Goal: Task Accomplishment & Management: Manage account settings

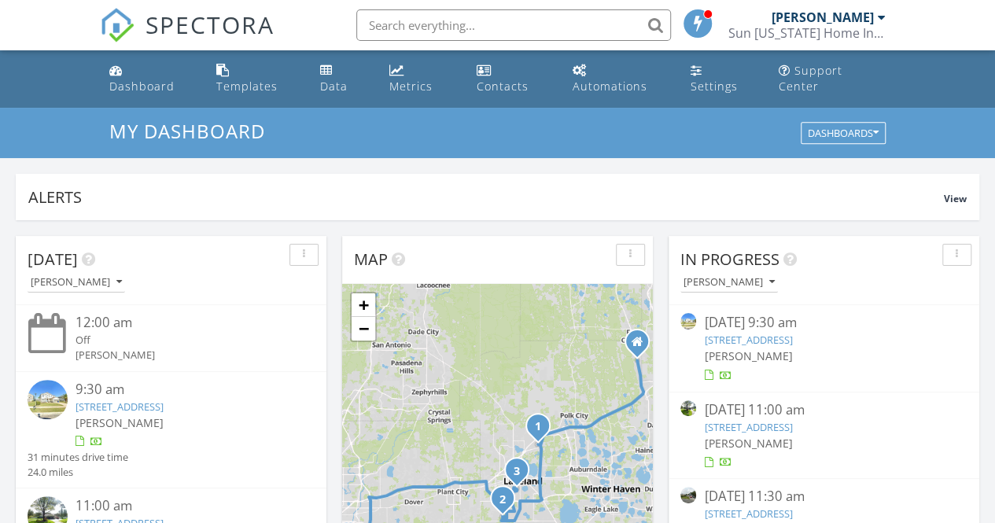
scroll to position [1454, 1018]
click at [612, 407] on div "1 2 3 4 + − US 27, I 4, North Combee Road, South Florida Avenue, West Pipkin Ro…" at bounding box center [497, 488] width 311 height 408
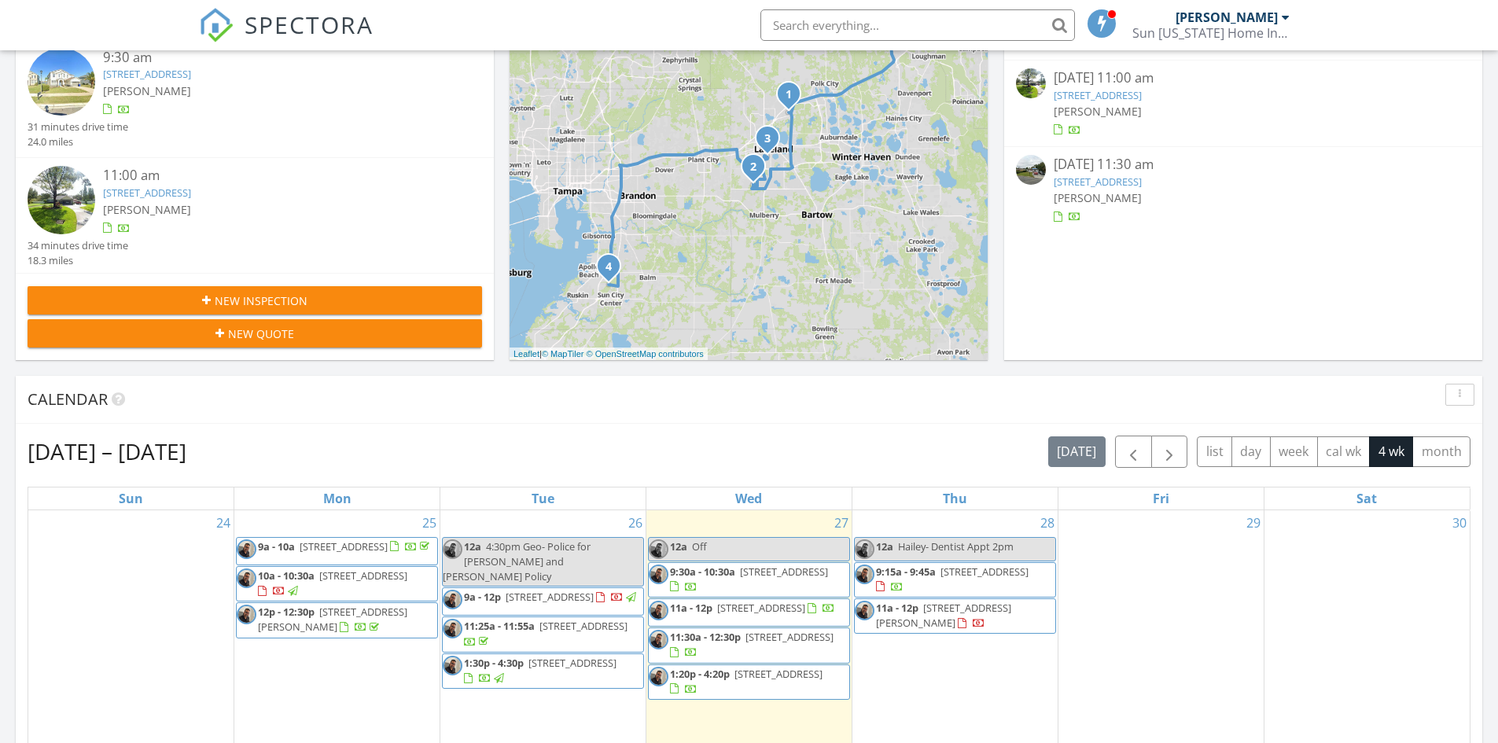
scroll to position [393, 0]
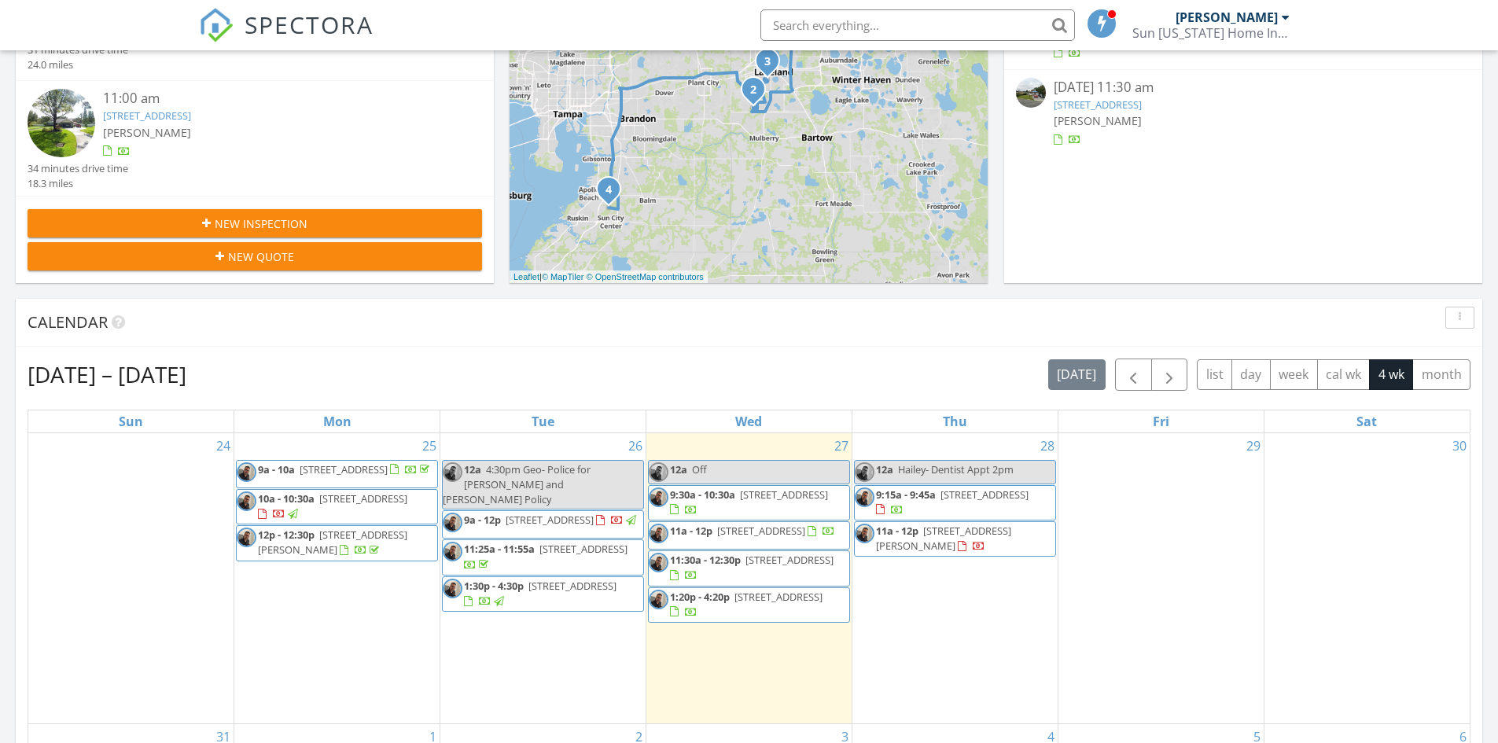
click at [709, 331] on div "Calendar" at bounding box center [737, 323] width 1419 height 24
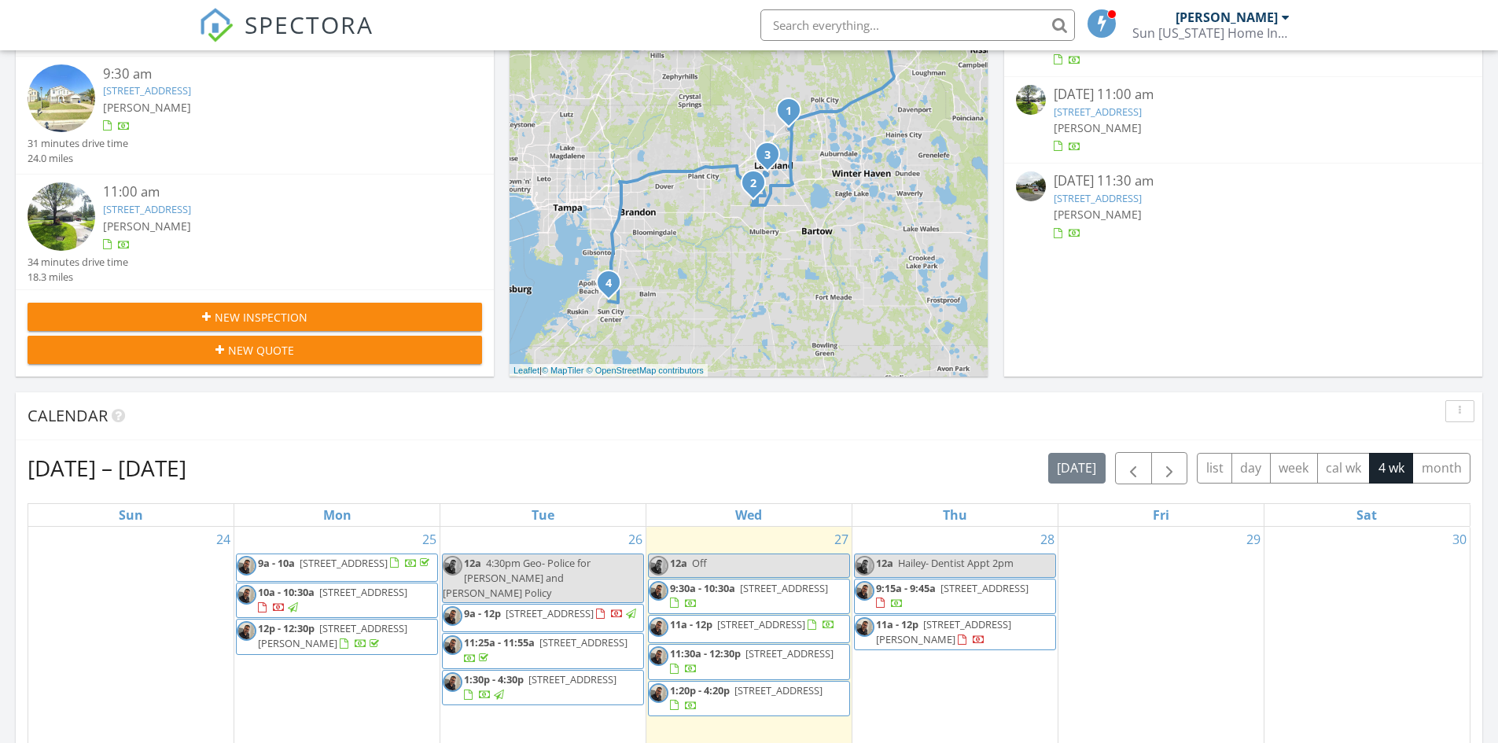
scroll to position [314, 0]
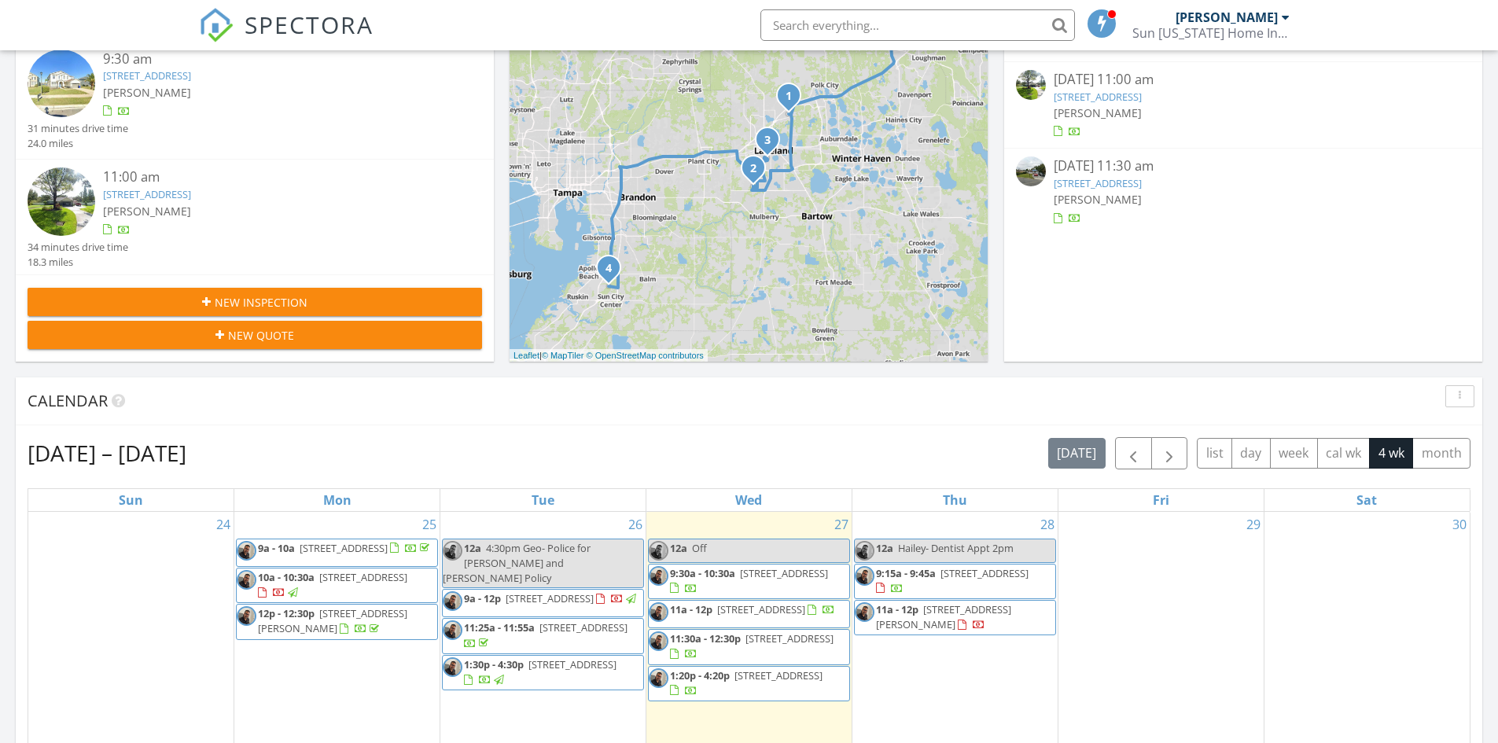
click at [520, 522] on span "938 Gateshead Ct, Kissimmee 34758" at bounding box center [550, 598] width 88 height 14
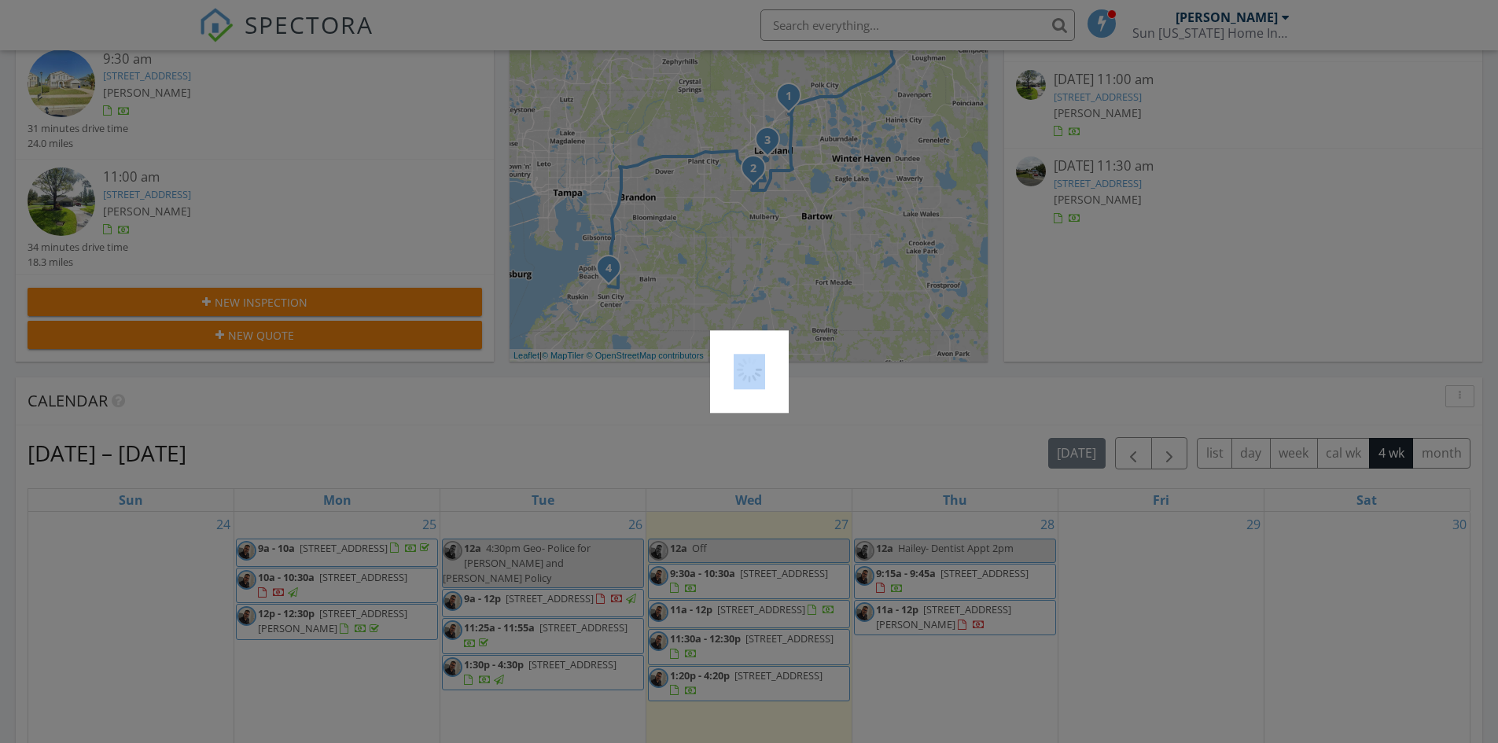
click at [520, 522] on div at bounding box center [749, 371] width 1498 height 743
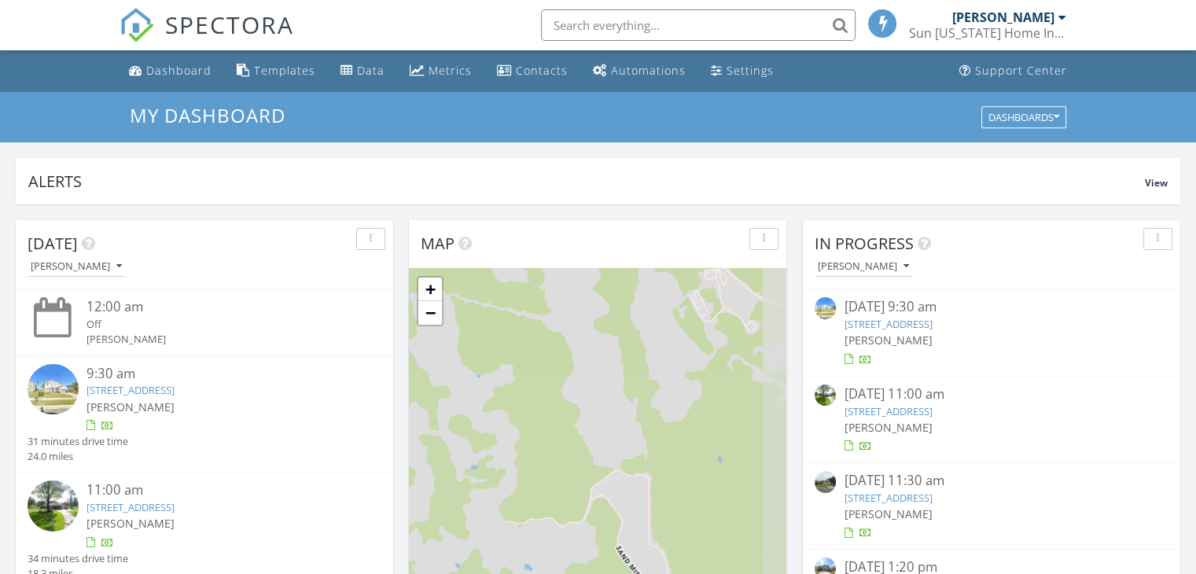
scroll to position [7, 8]
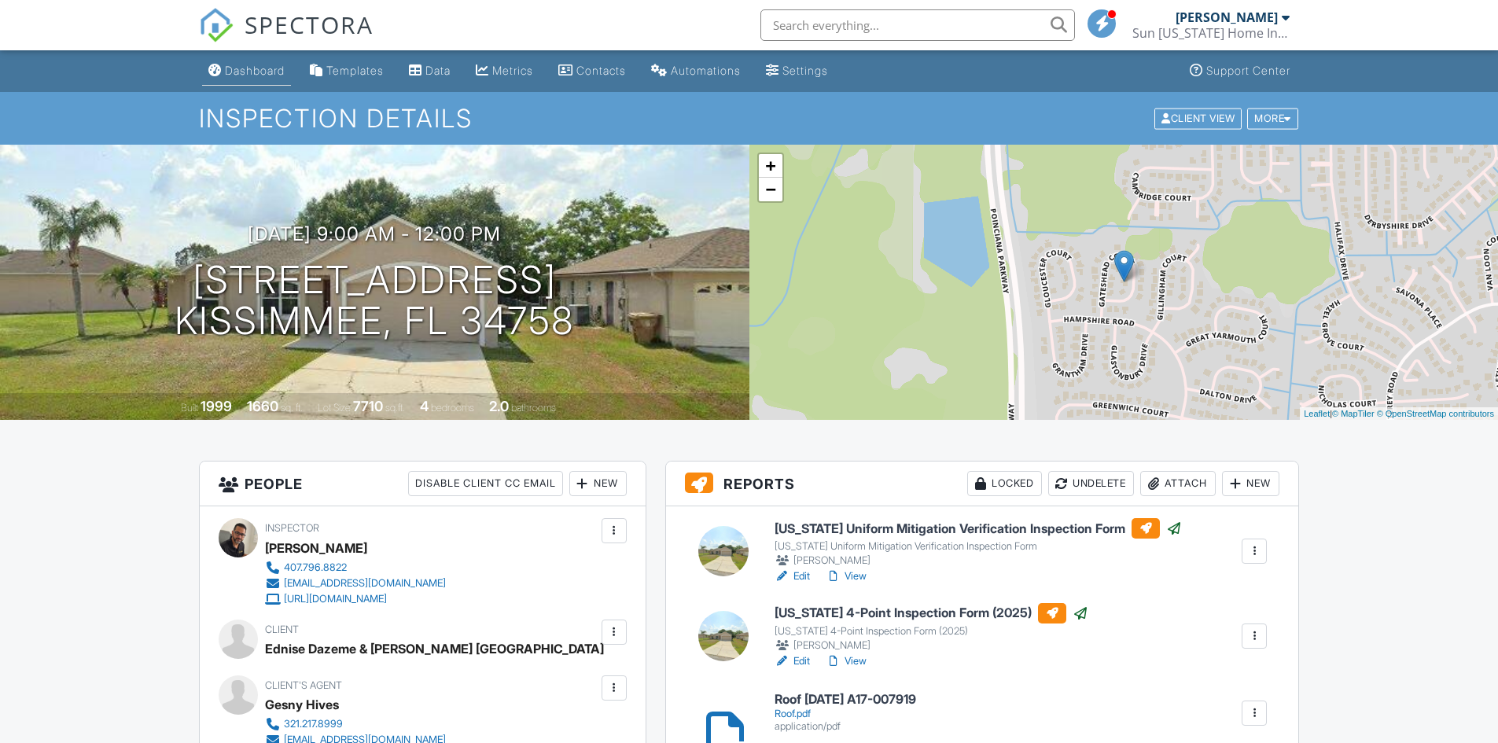
click at [253, 69] on div "Dashboard" at bounding box center [255, 70] width 60 height 13
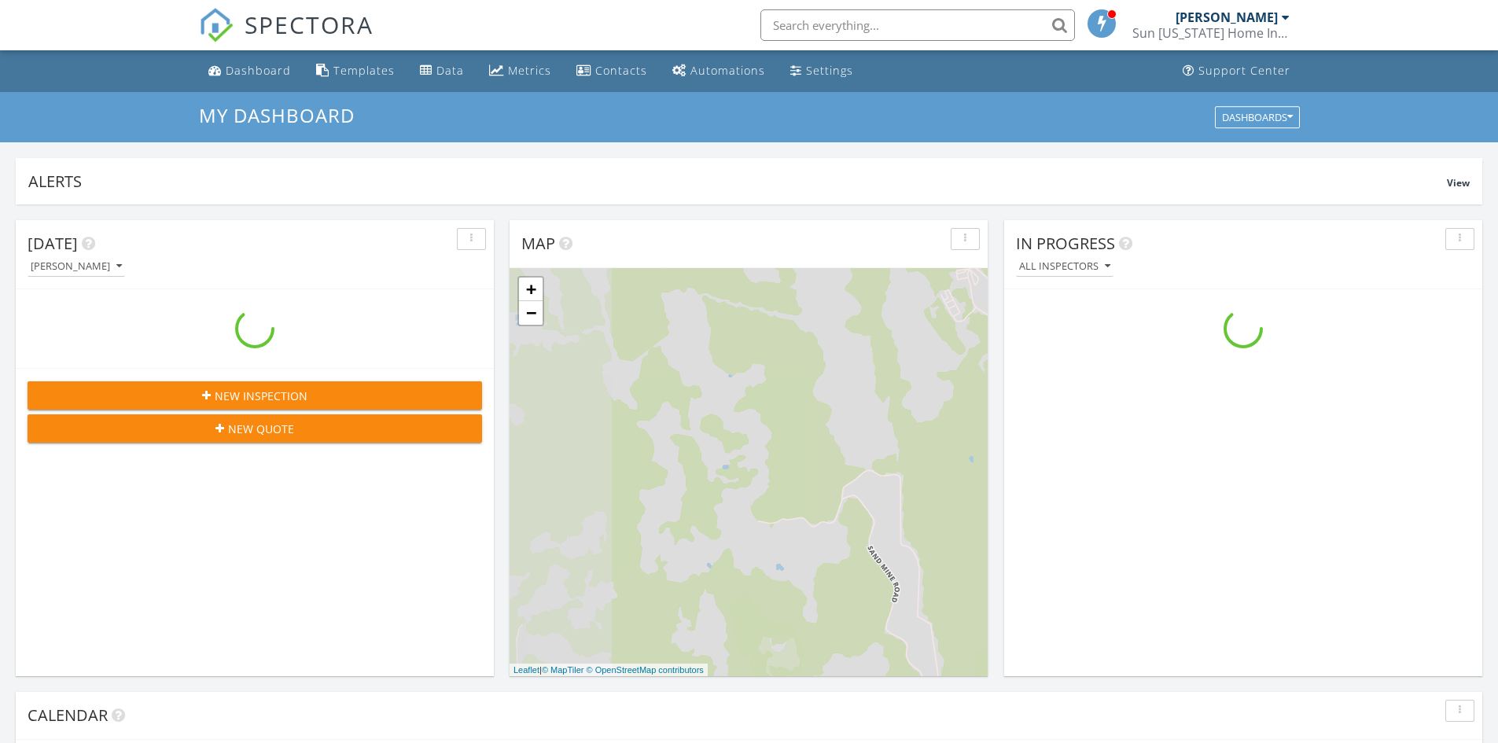
scroll to position [1455, 1522]
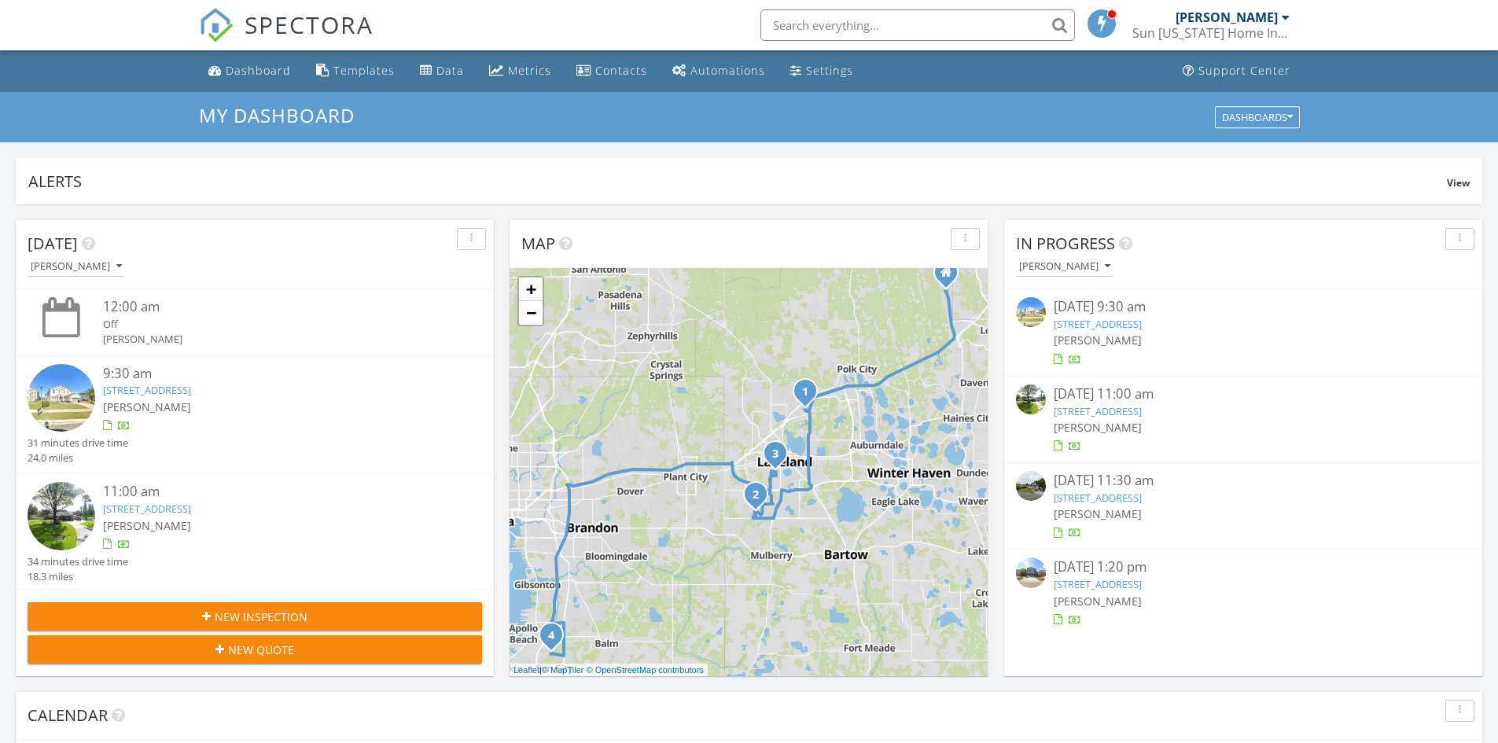
click at [1115, 499] on link "[STREET_ADDRESS]" at bounding box center [1097, 498] width 88 height 14
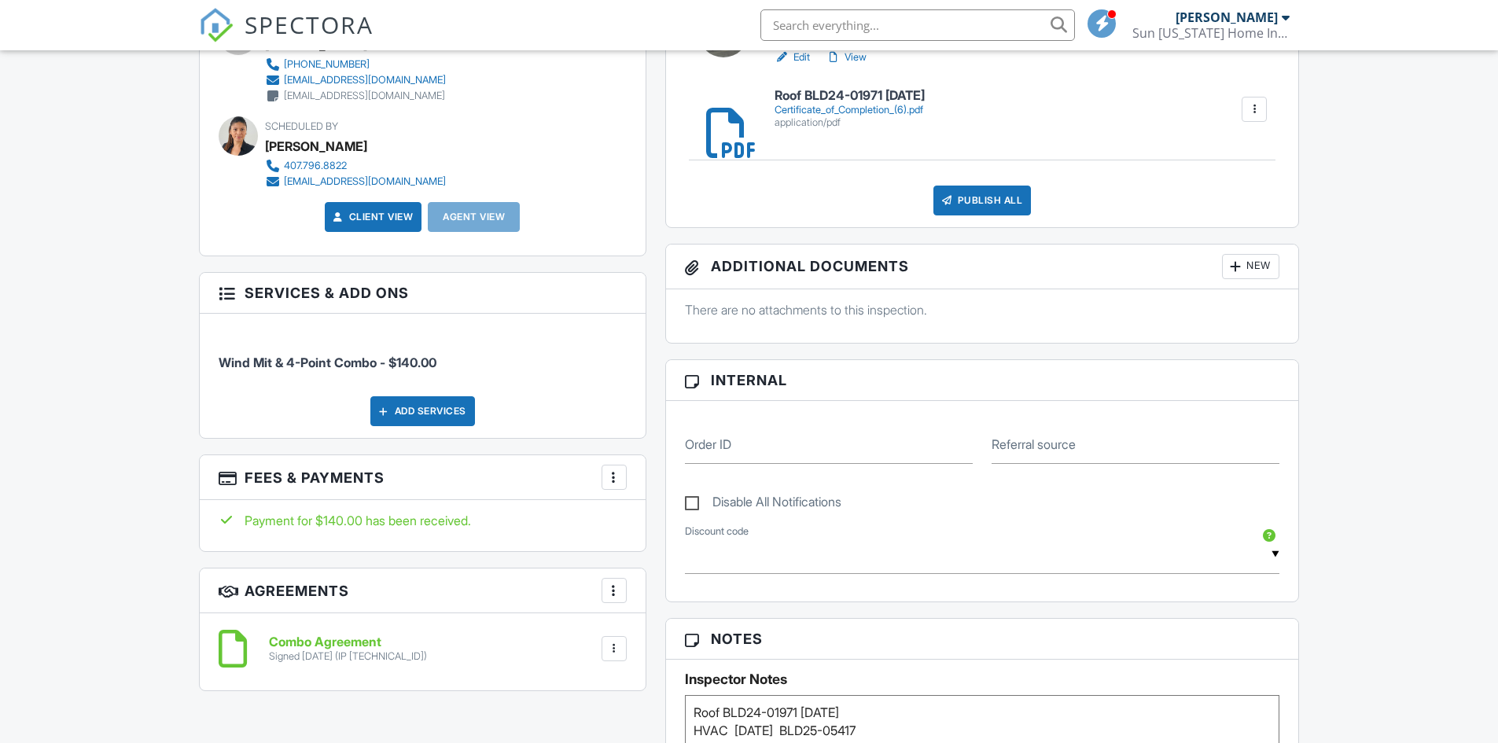
scroll to position [708, 0]
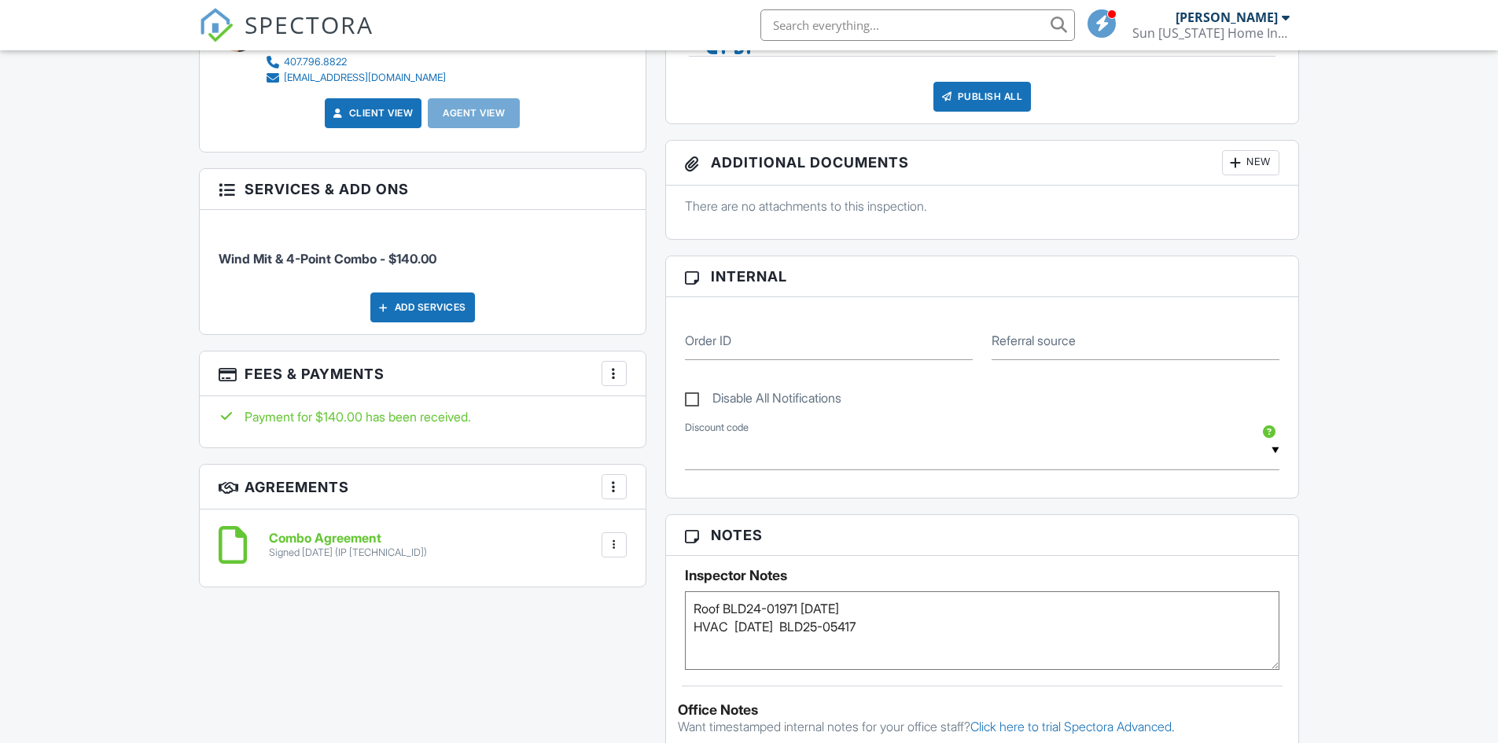
drag, startPoint x: 725, startPoint y: 608, endPoint x: 895, endPoint y: 599, distance: 170.0
click at [895, 599] on textarea "Roof BLD24-01971 03/29/2024 HVAC 07/09/2025 BLD25-05417" at bounding box center [982, 630] width 595 height 79
click at [592, 685] on div "All emails and texts are disabled for this inspection! All emails and texts hav…" at bounding box center [749, 482] width 1120 height 1459
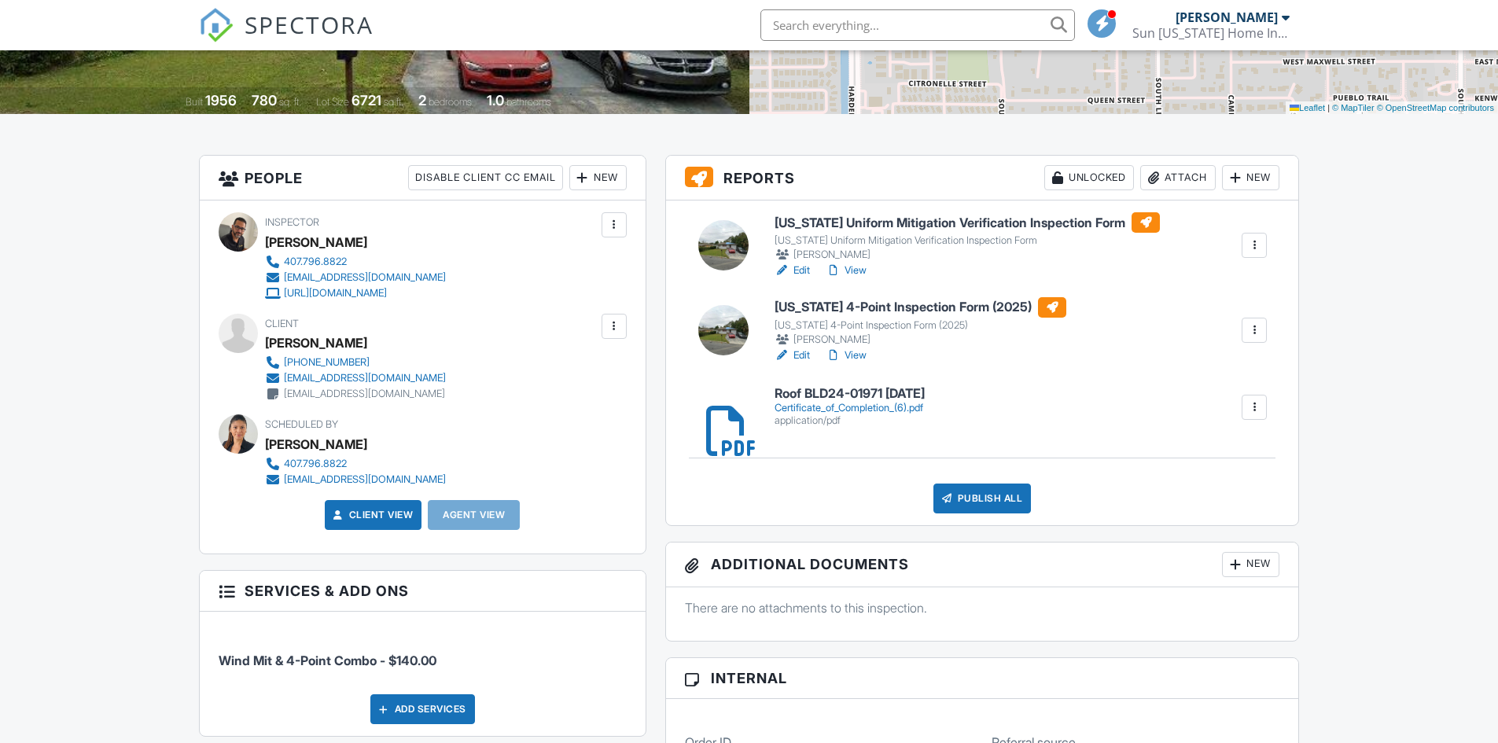
scroll to position [157, 0]
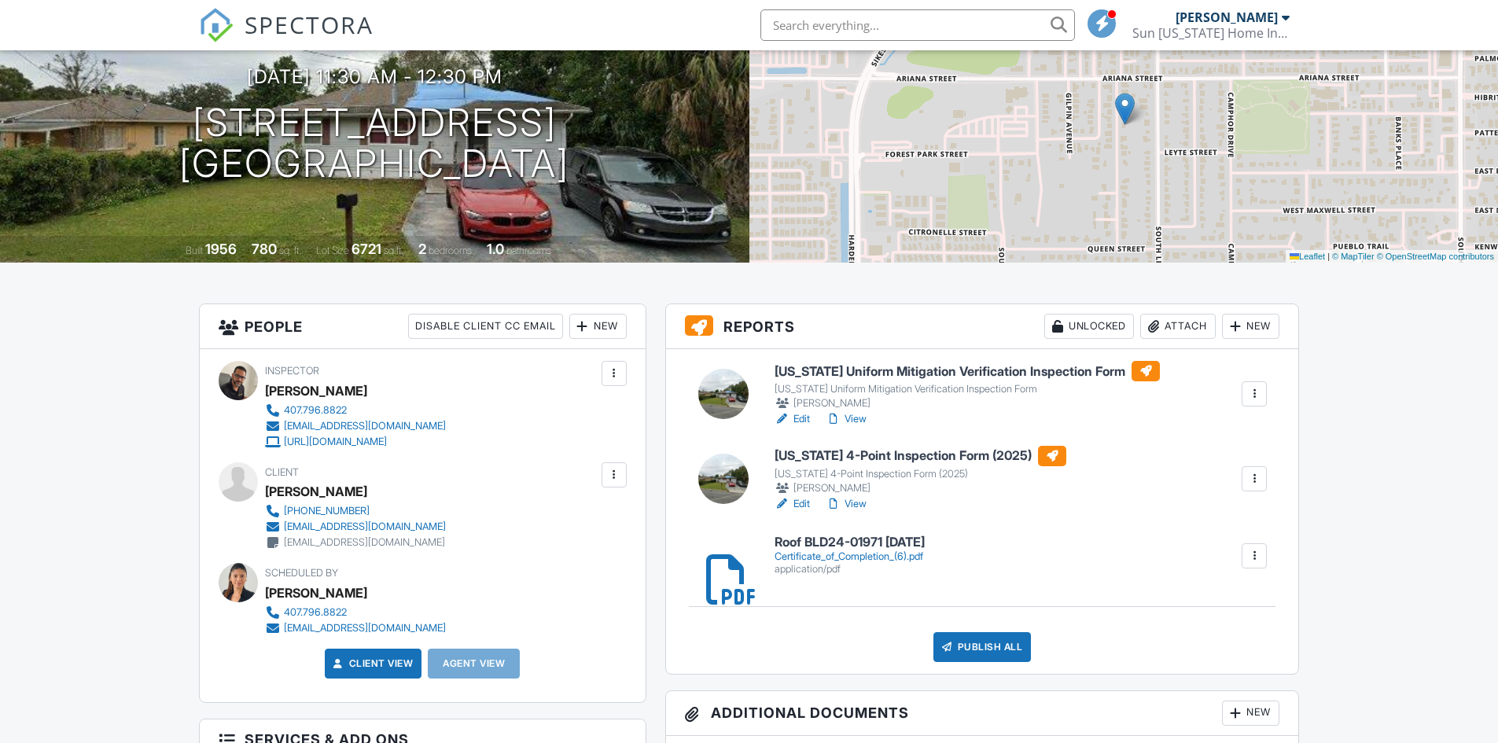
click at [801, 415] on link "Edit" at bounding box center [791, 419] width 35 height 16
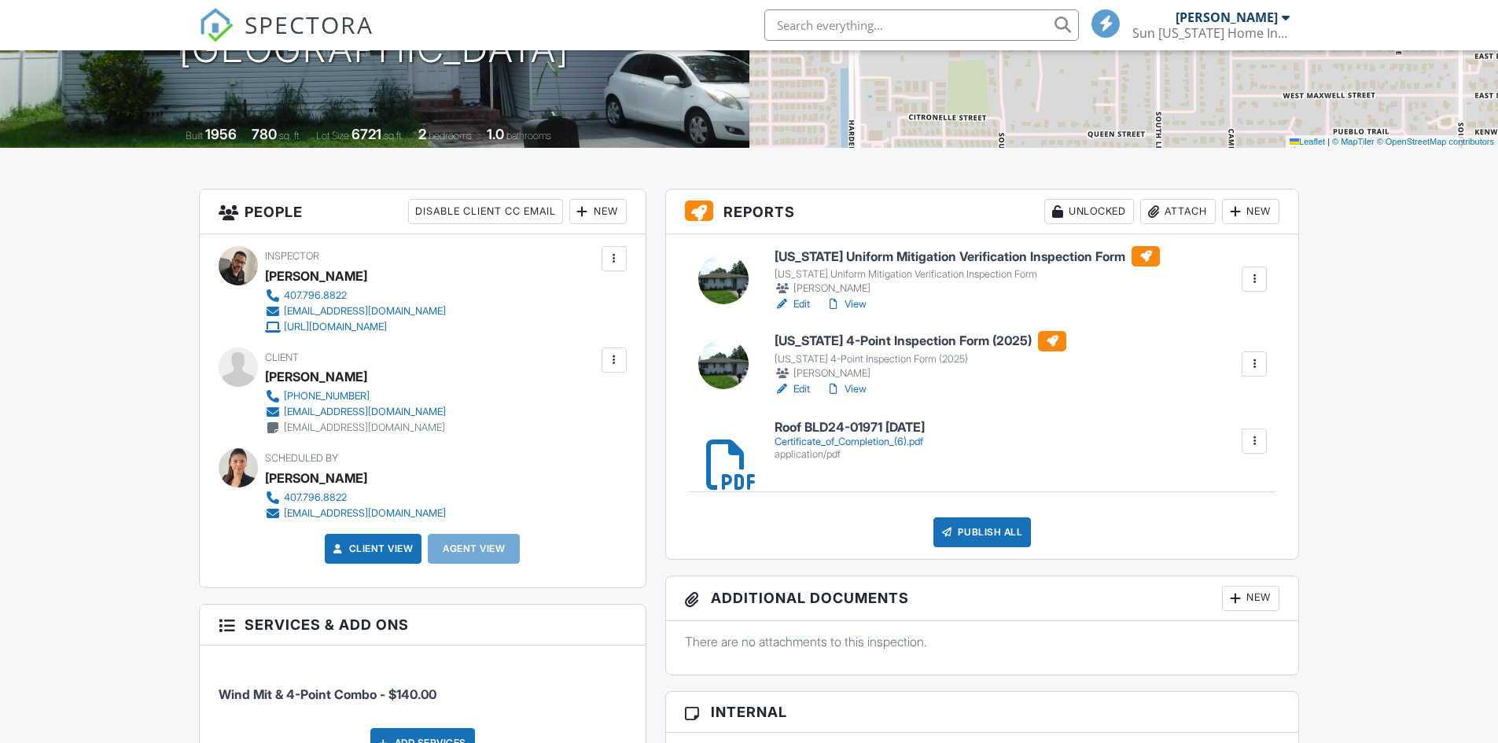
scroll to position [314, 0]
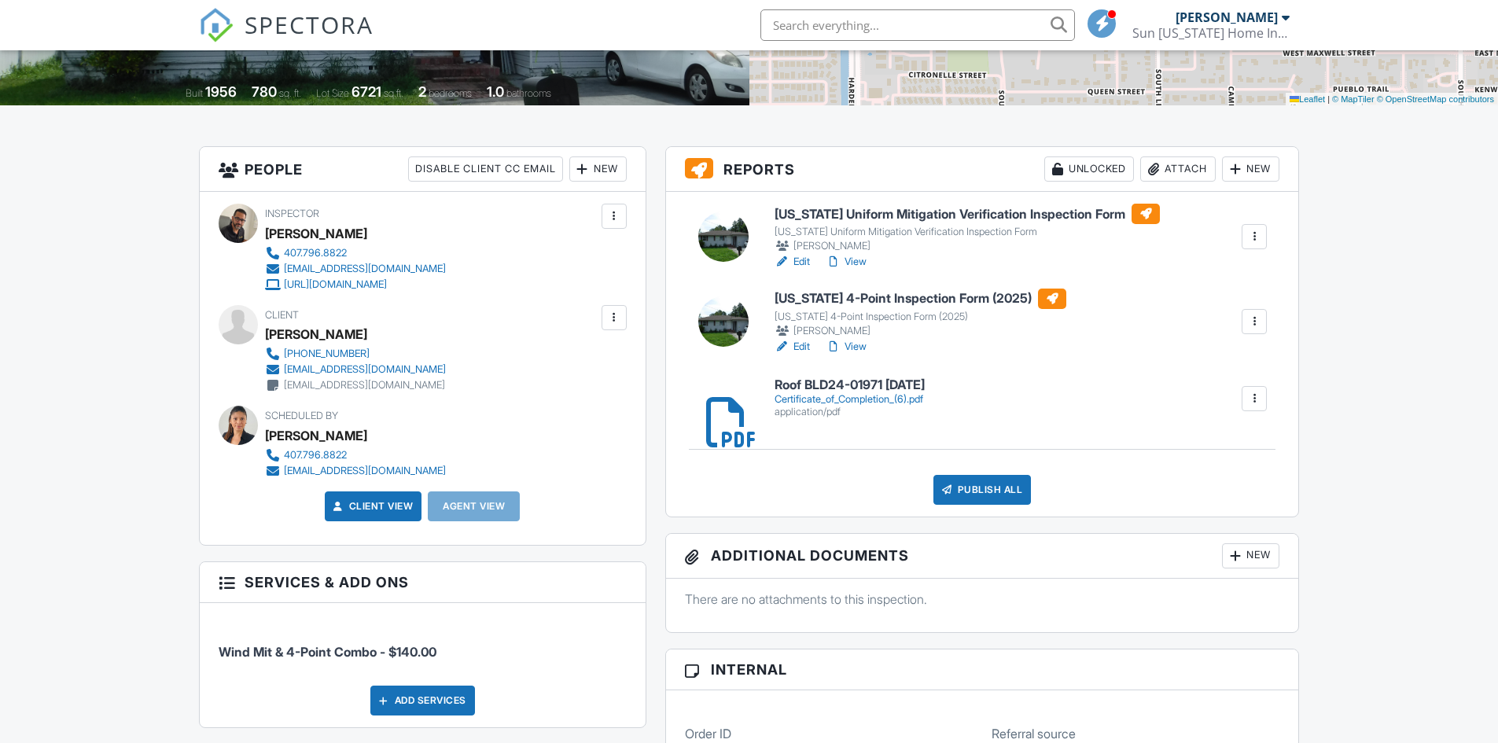
click at [804, 344] on link "Edit" at bounding box center [791, 347] width 35 height 16
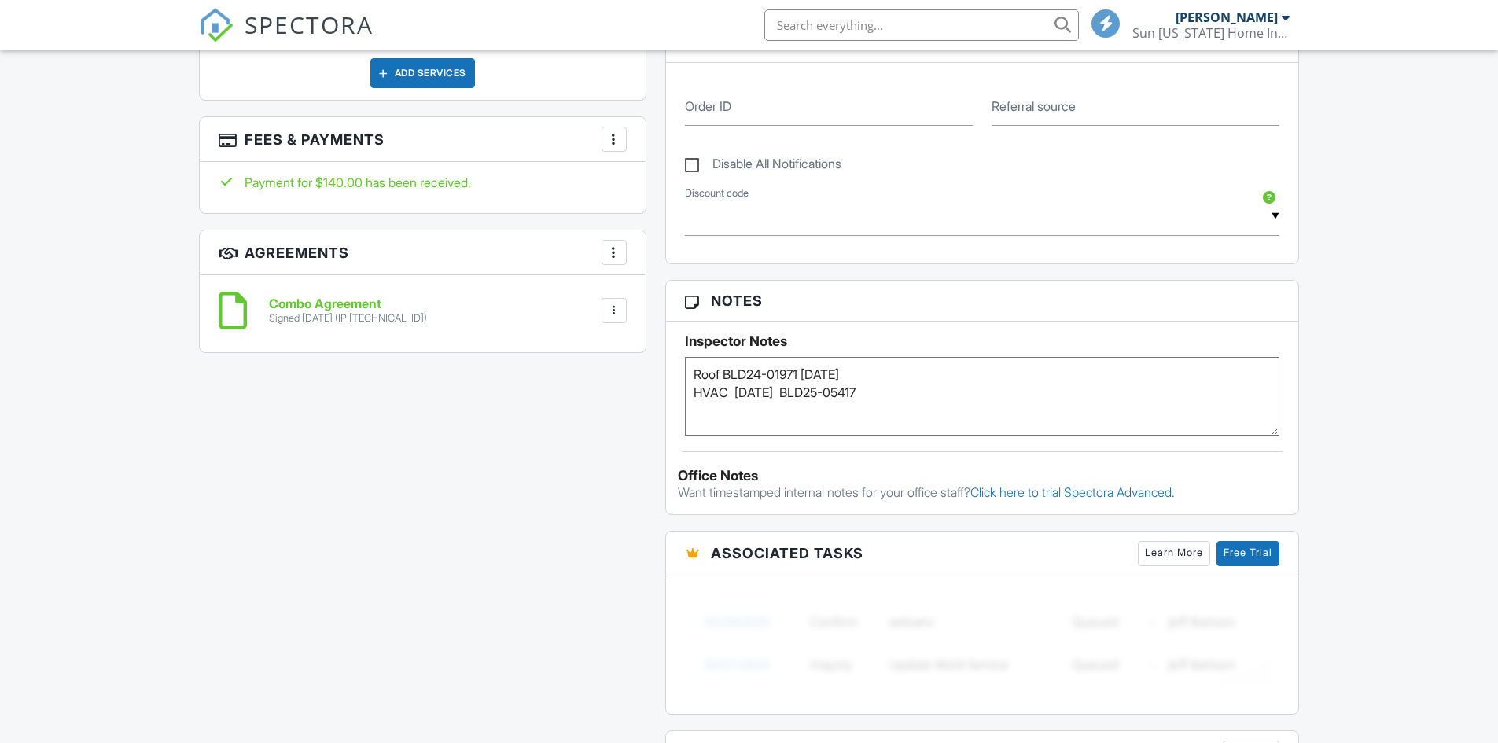
scroll to position [943, 0]
click at [726, 370] on textarea "Roof BLD24-01971 [DATE] HVAC [DATE] BLD25-05417" at bounding box center [982, 394] width 595 height 79
drag, startPoint x: 807, startPoint y: 373, endPoint x: 893, endPoint y: 372, distance: 86.5
click at [893, 372] on textarea "Roof BLD24-01971 [DATE] HVAC [DATE] BLD25-05417" at bounding box center [982, 394] width 595 height 79
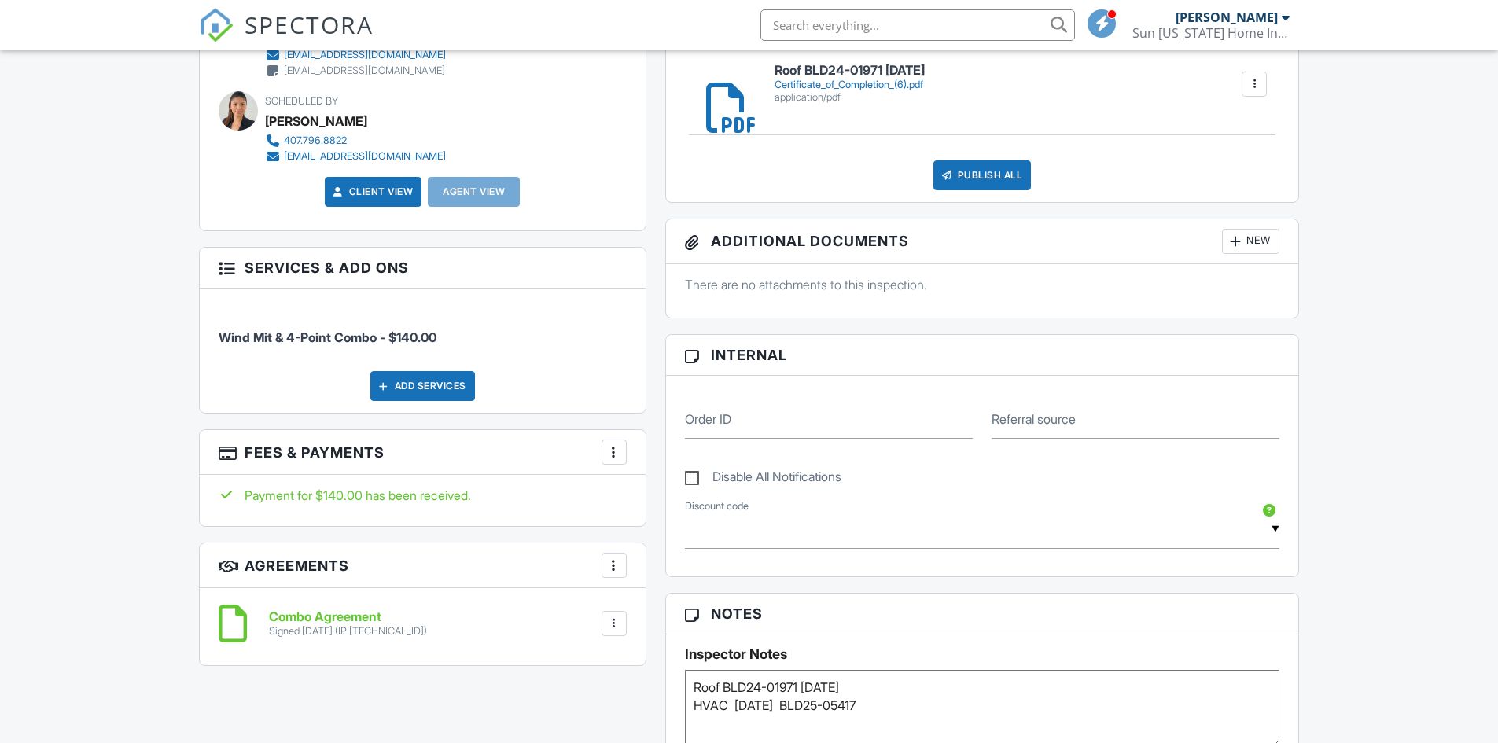
scroll to position [393, 0]
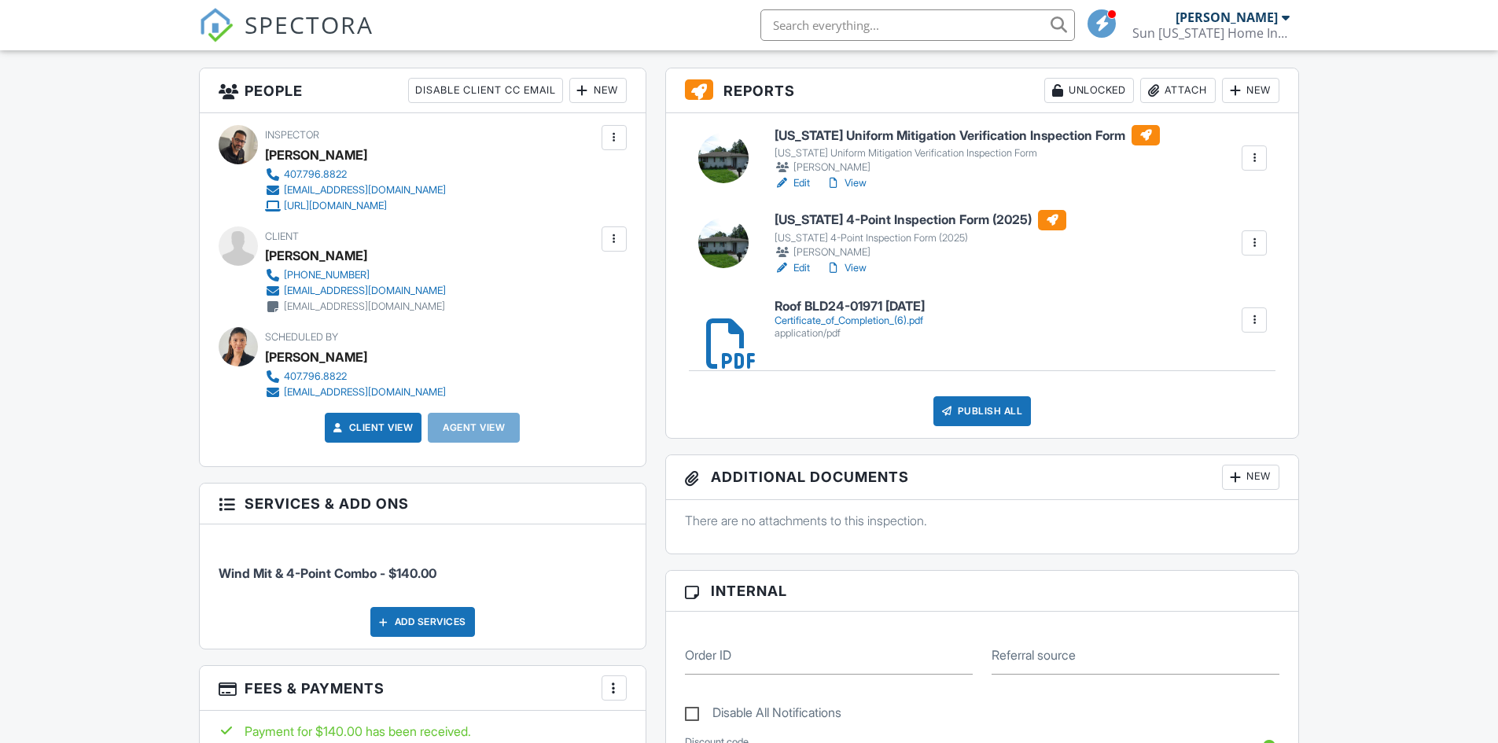
click at [806, 268] on link "Edit" at bounding box center [791, 268] width 35 height 16
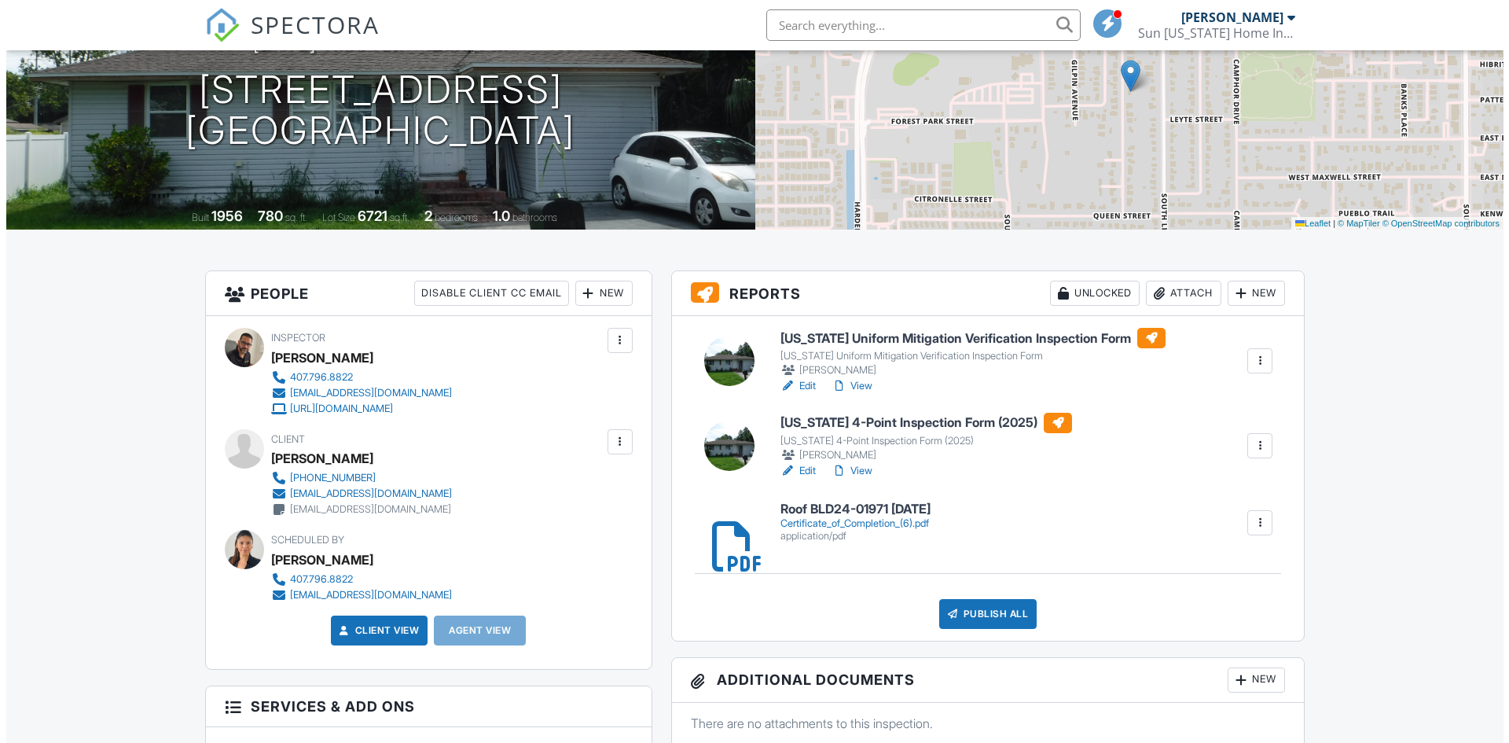
scroll to position [236, 0]
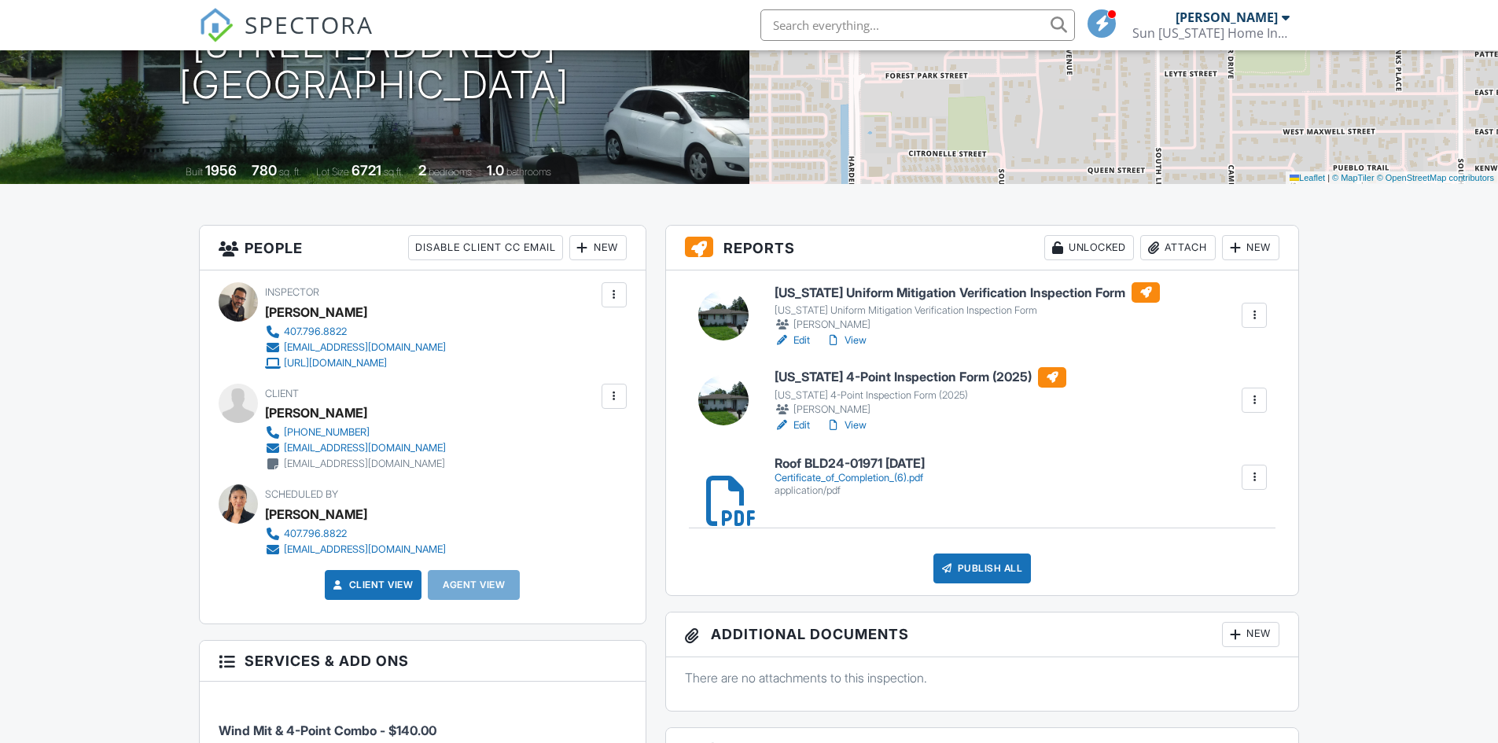
click at [978, 575] on div "Publish All" at bounding box center [982, 568] width 98 height 30
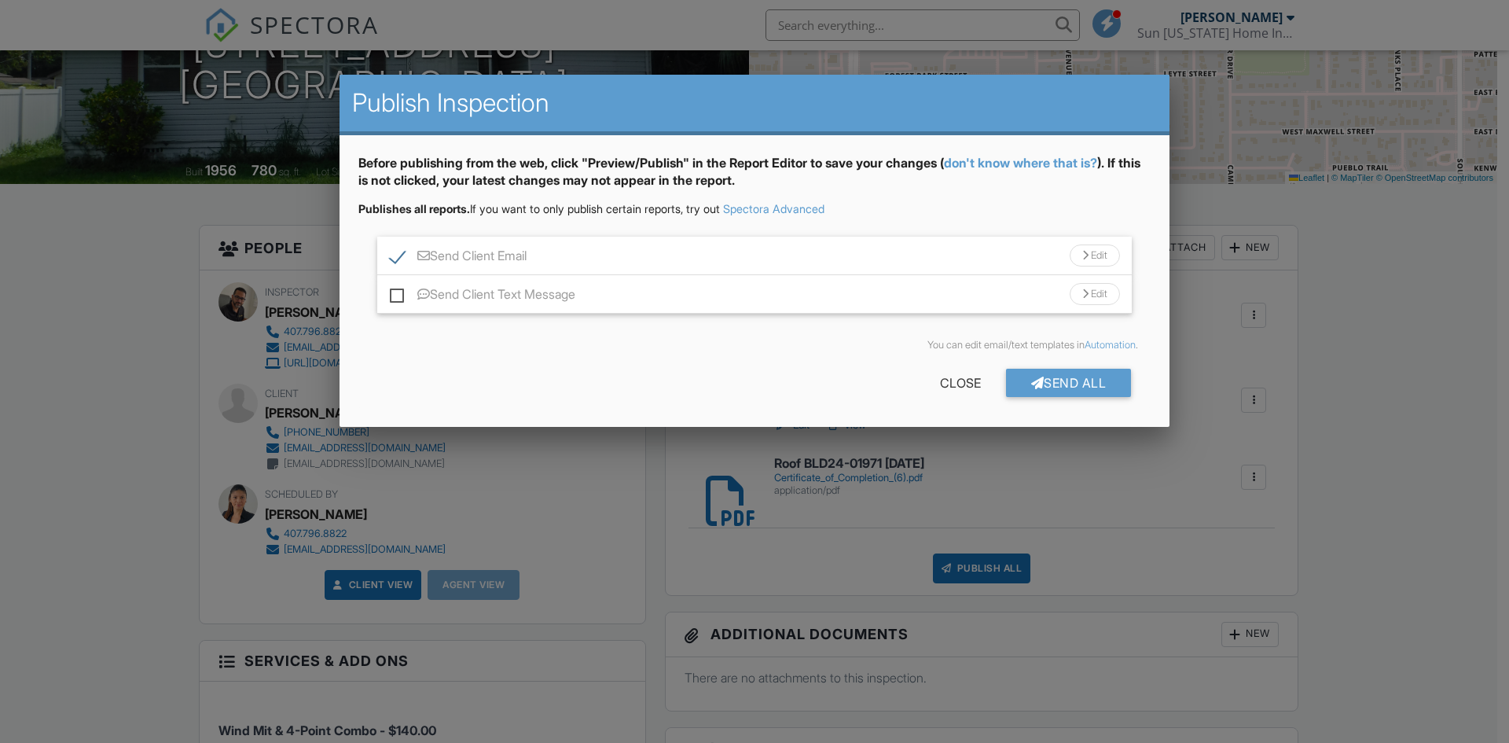
click at [399, 292] on label "Send Client Text Message" at bounding box center [483, 297] width 186 height 20
click at [399, 292] on input "Send Client Text Message" at bounding box center [395, 286] width 10 height 10
checkbox input "true"
click at [1039, 392] on div "Send All" at bounding box center [1069, 383] width 126 height 28
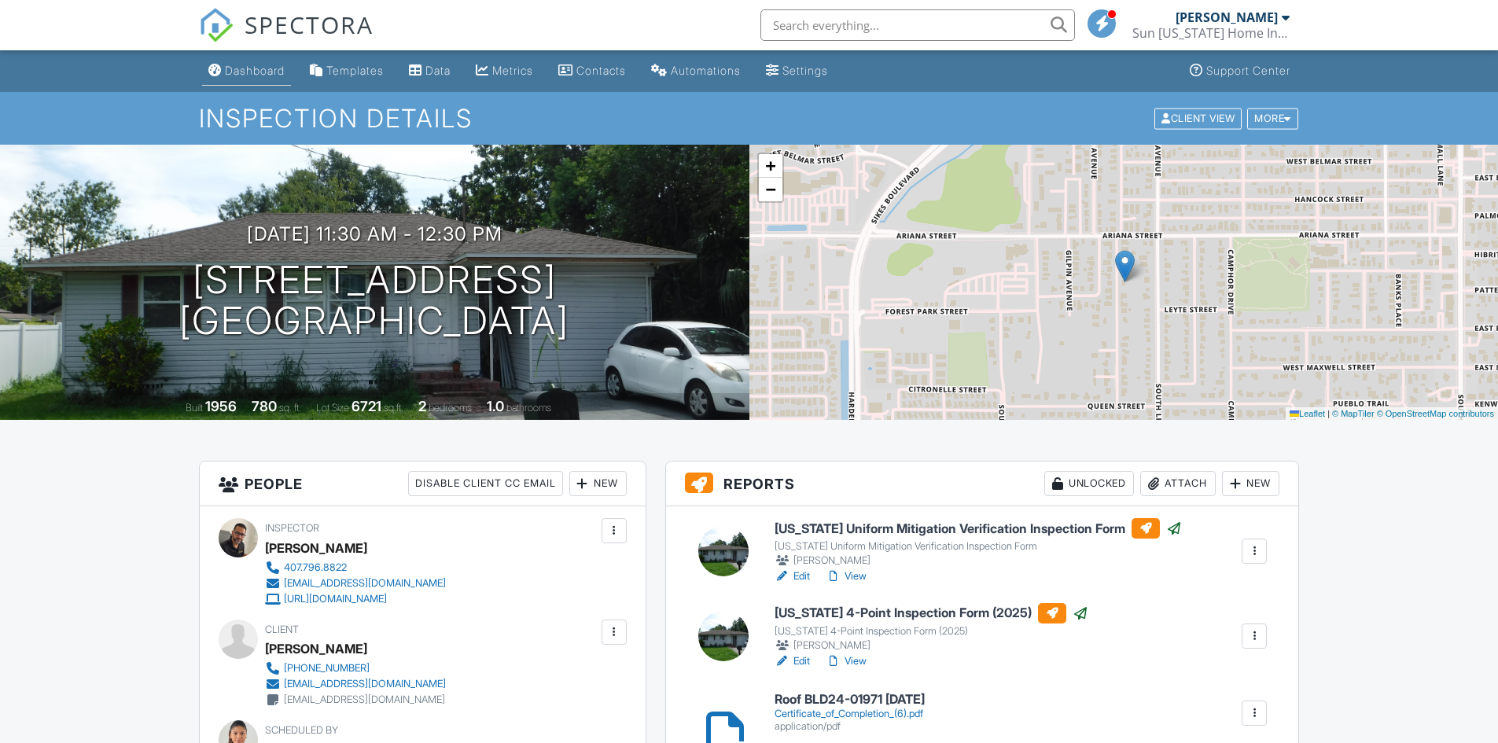
click at [243, 74] on div "Dashboard" at bounding box center [255, 70] width 60 height 13
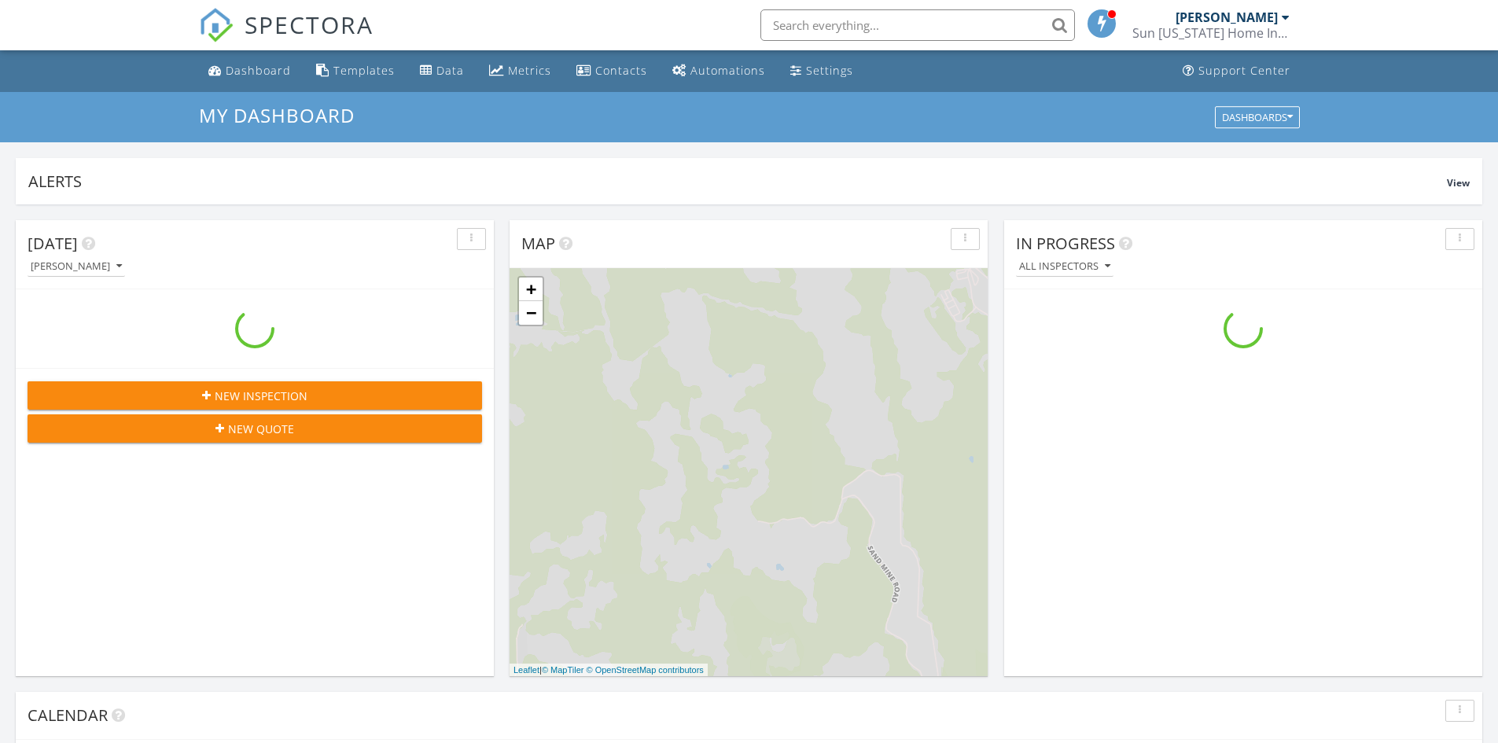
scroll to position [1455, 1522]
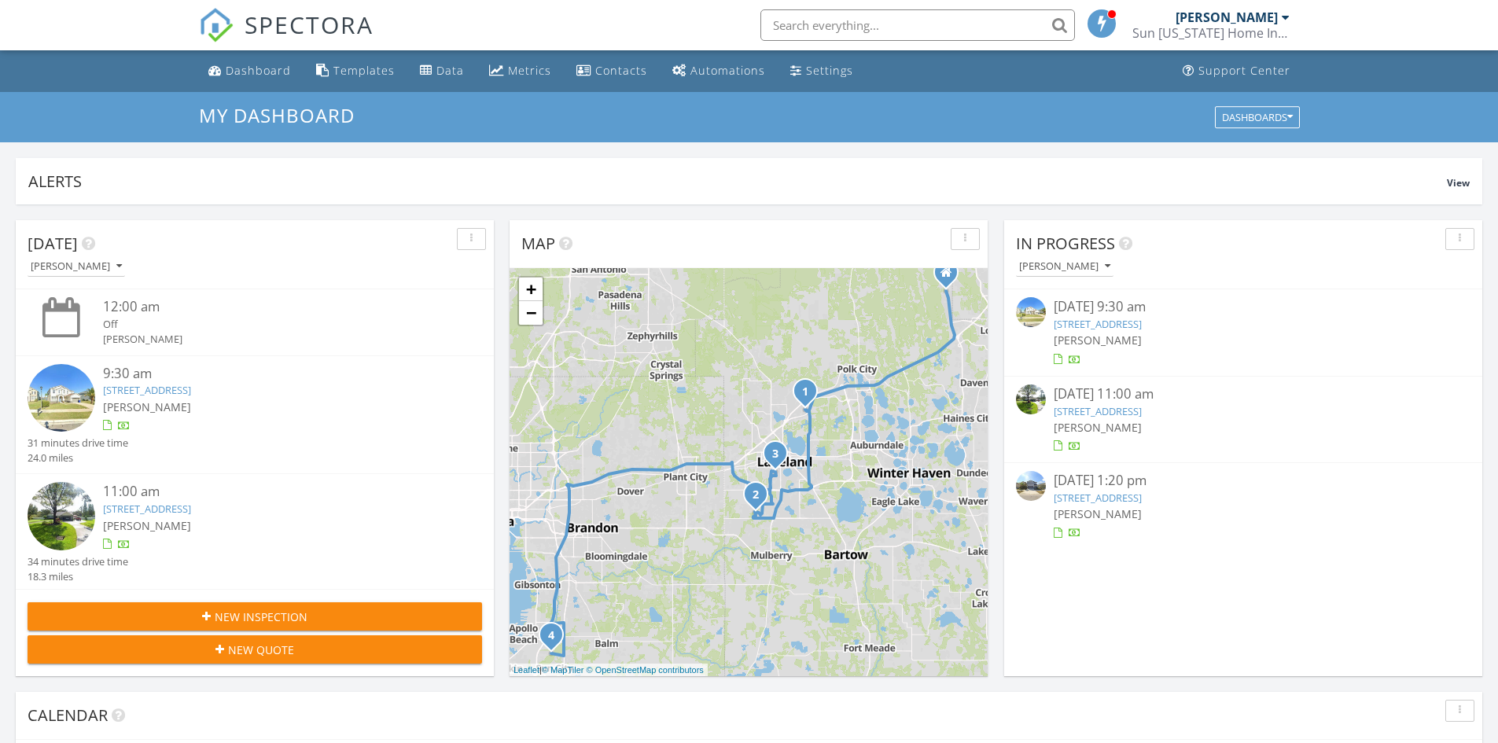
click at [1125, 499] on link "4212 Unbridled Song Dr, Sun City Center, FL 33573" at bounding box center [1097, 498] width 88 height 14
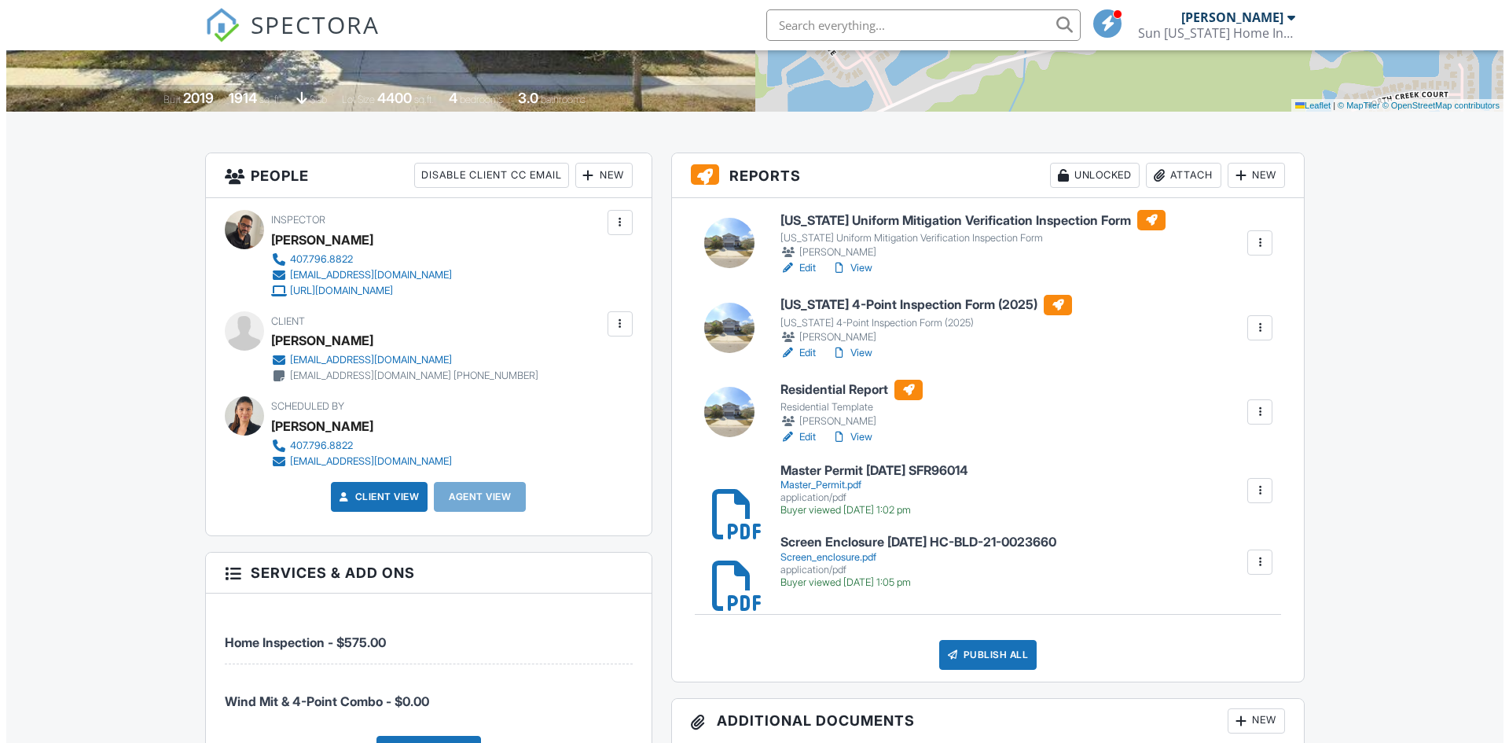
scroll to position [314, 0]
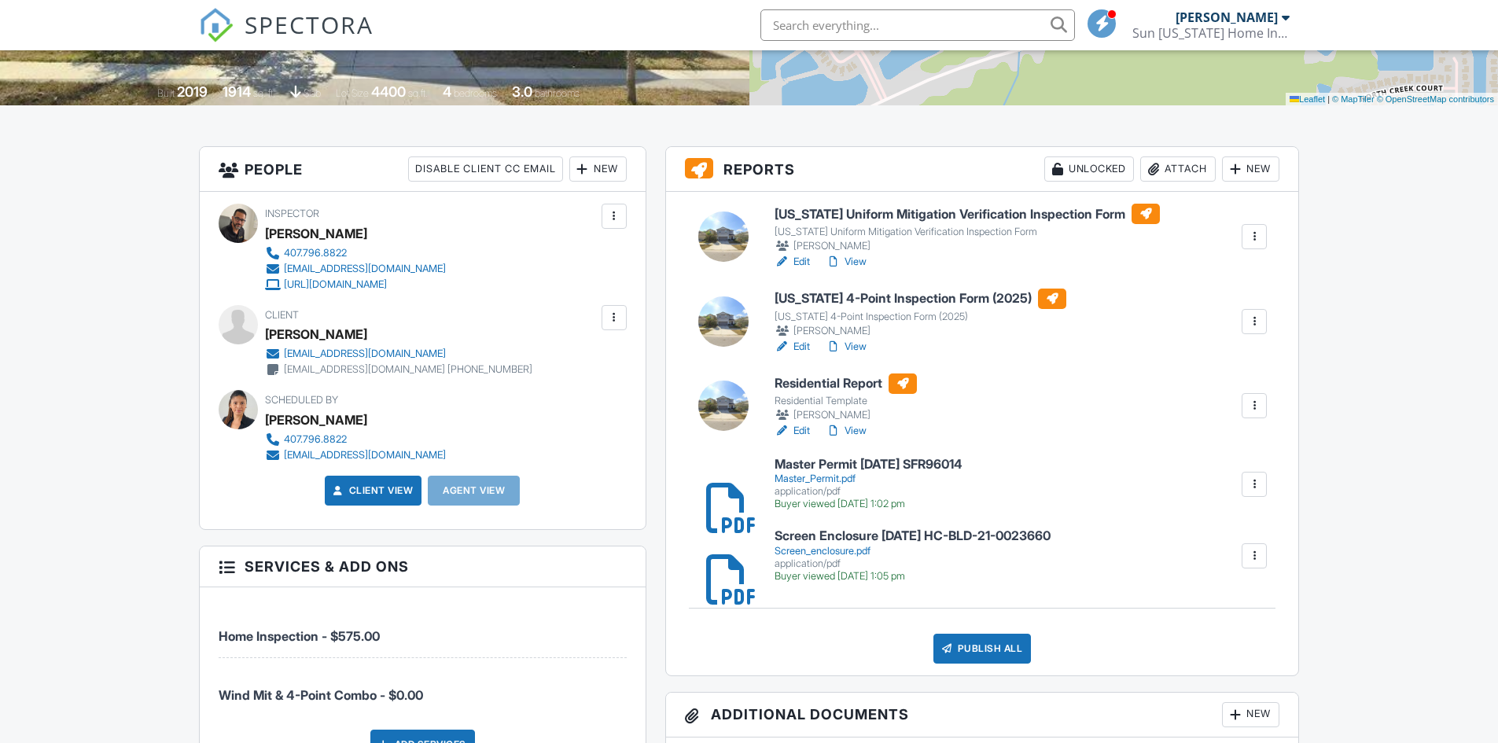
click at [1261, 406] on div at bounding box center [1254, 406] width 16 height 16
click at [1186, 557] on div "Delete" at bounding box center [1185, 559] width 33 height 17
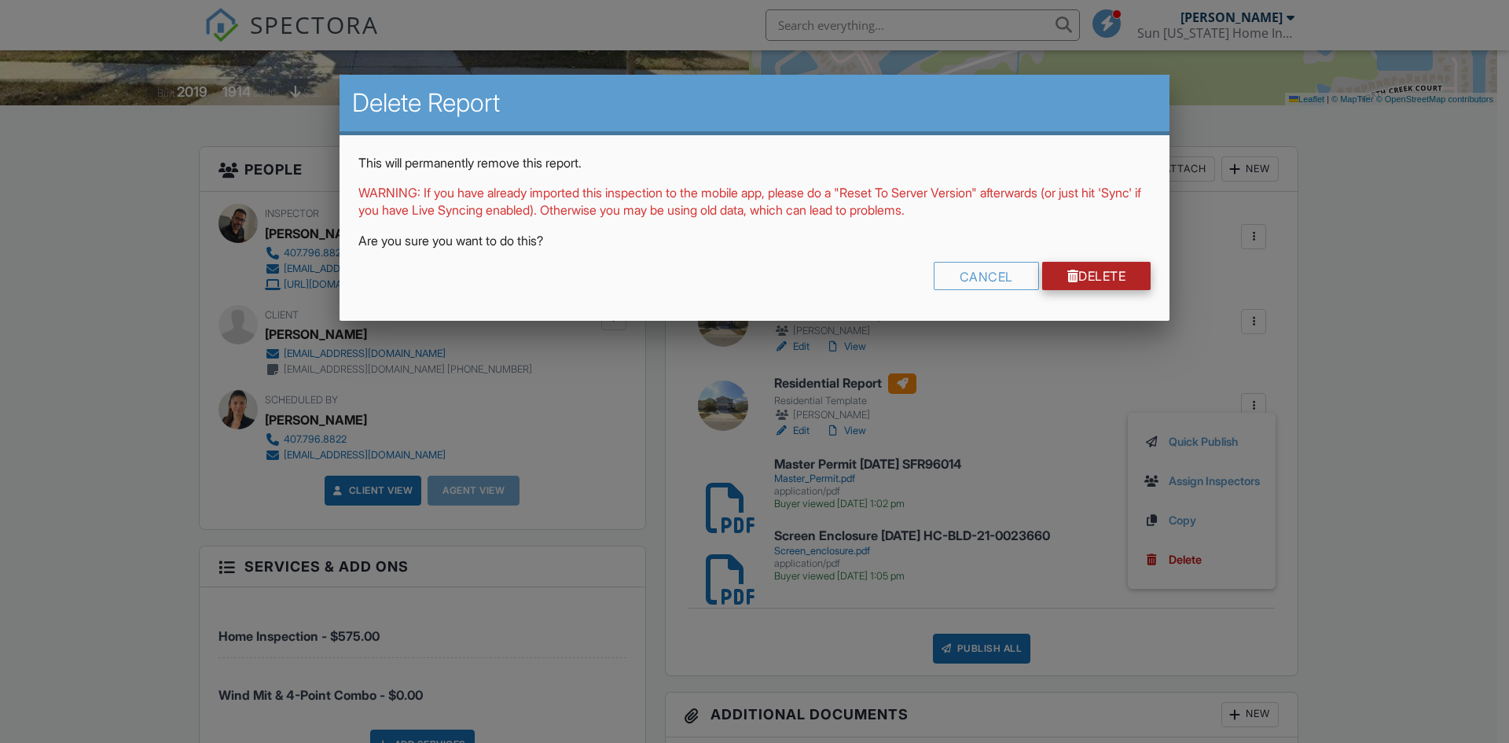
click at [1083, 280] on link "Delete" at bounding box center [1096, 276] width 109 height 28
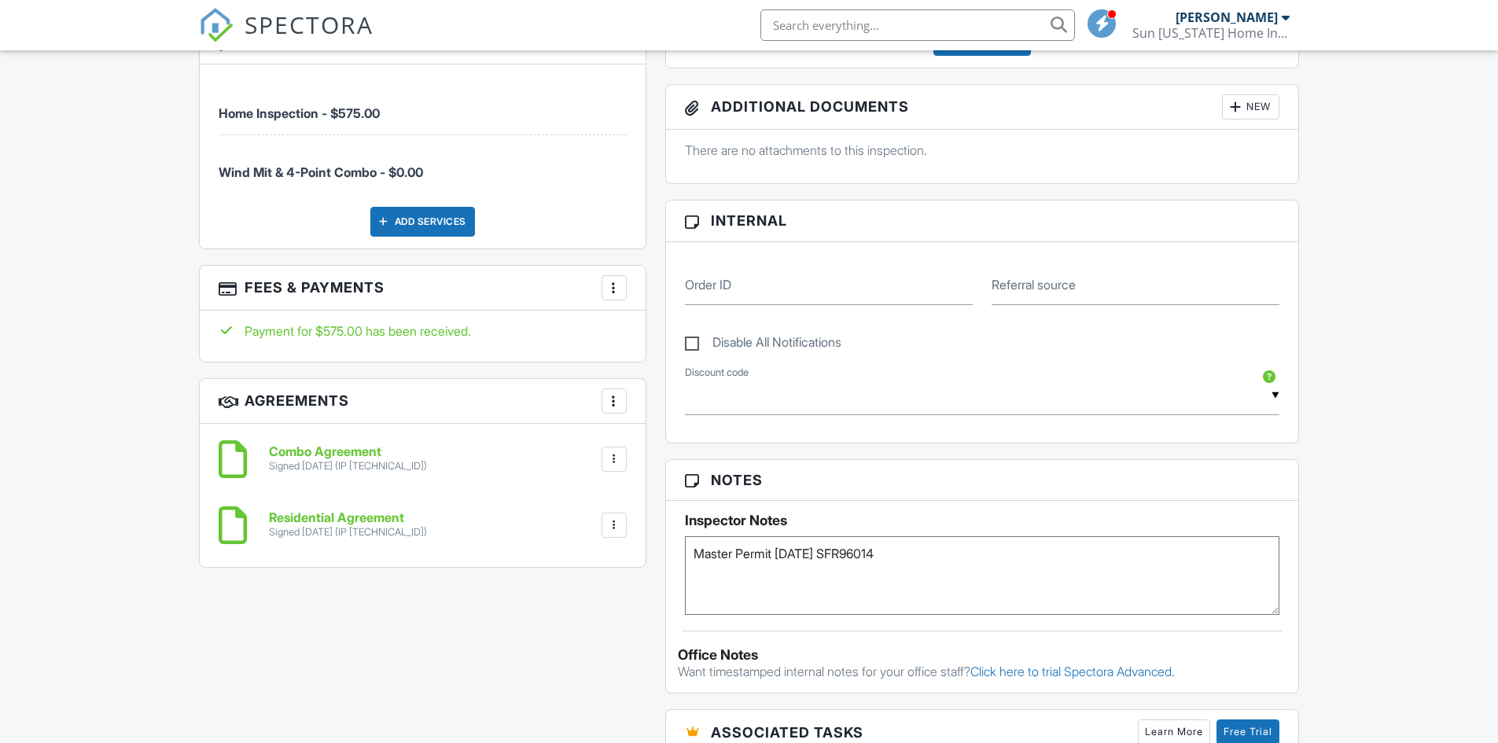
scroll to position [865, 0]
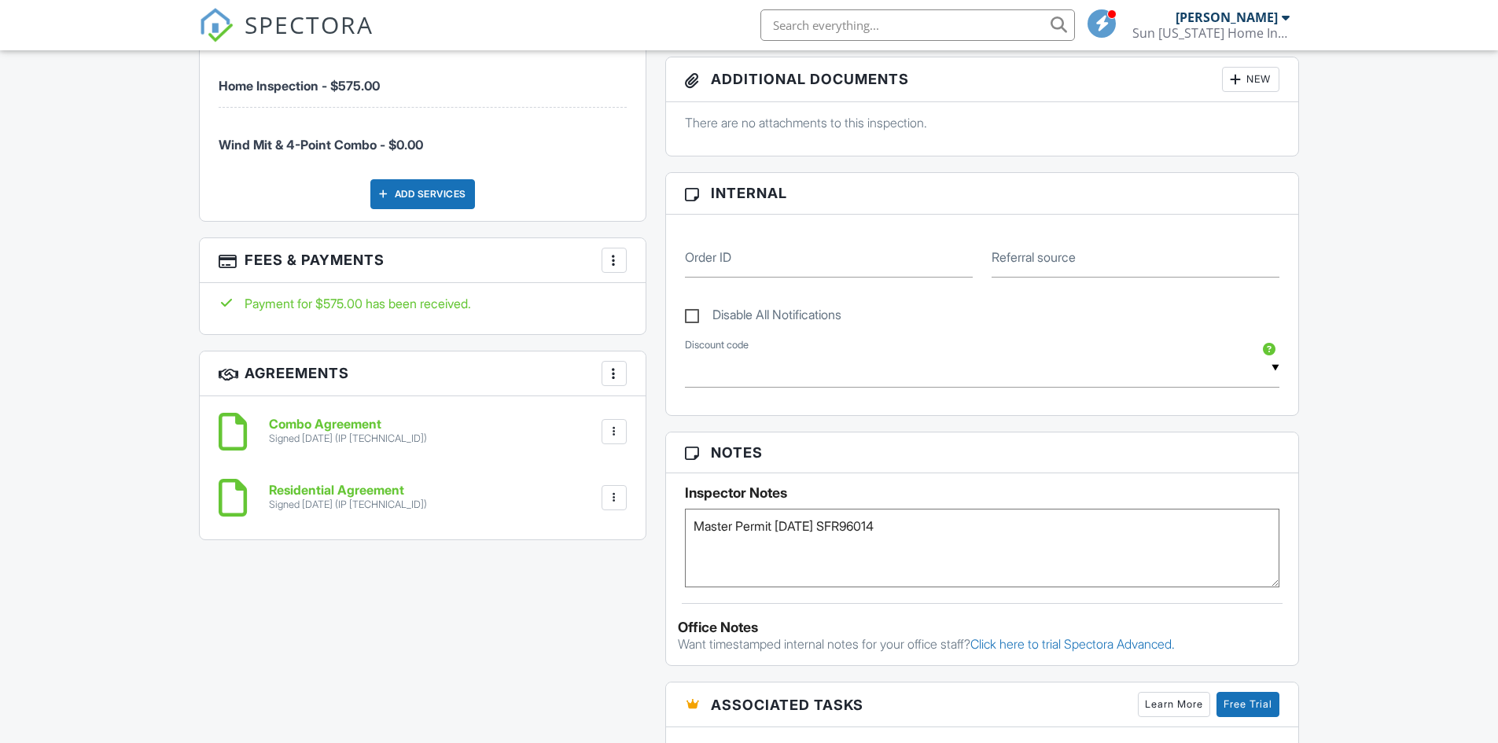
drag, startPoint x: 779, startPoint y: 525, endPoint x: 921, endPoint y: 527, distance: 141.5
click at [921, 527] on textarea "Master Permit [DATE] SFR96014" at bounding box center [982, 548] width 595 height 79
click at [1377, 486] on div "Dashboard Templates Data Metrics Contacts Automations Settings Support Center I…" at bounding box center [749, 341] width 1498 height 2311
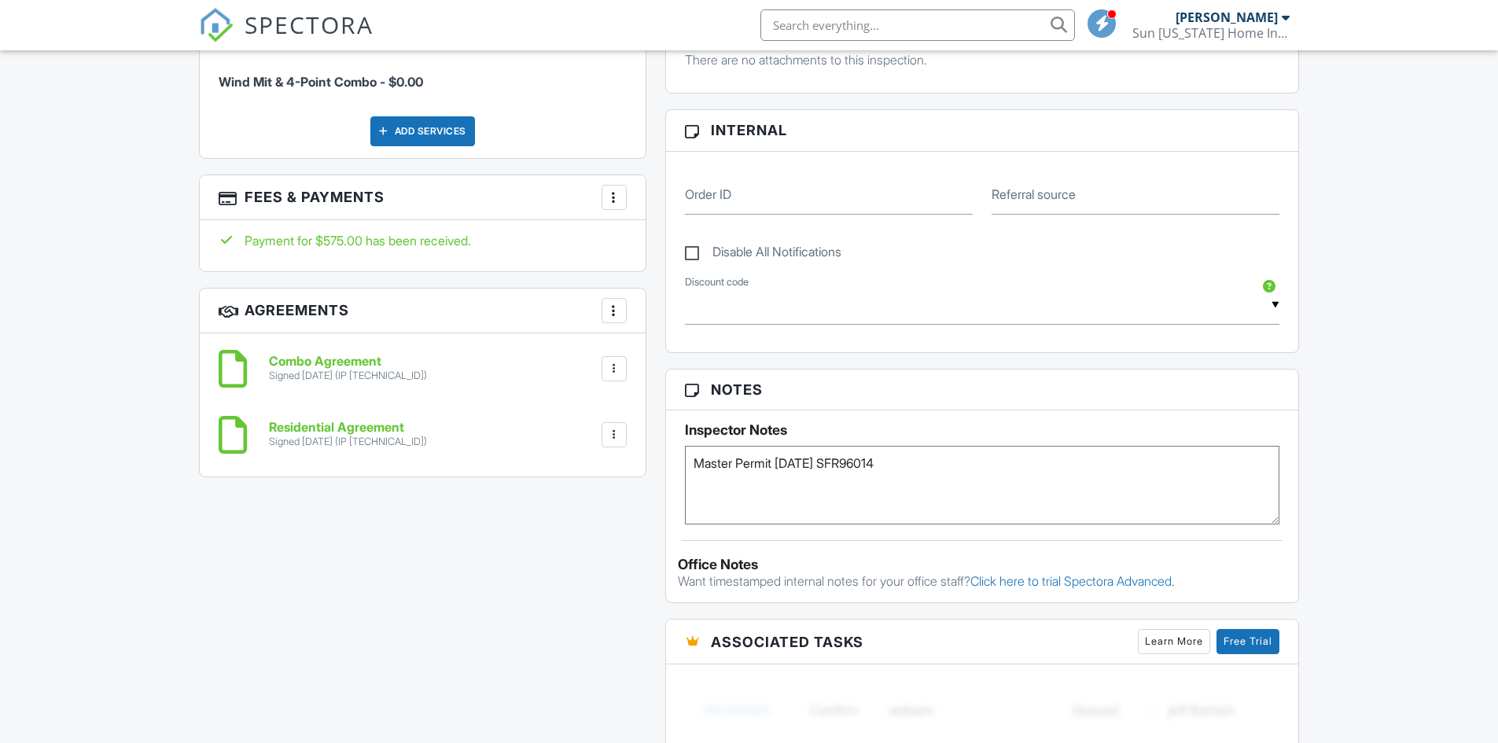
scroll to position [943, 0]
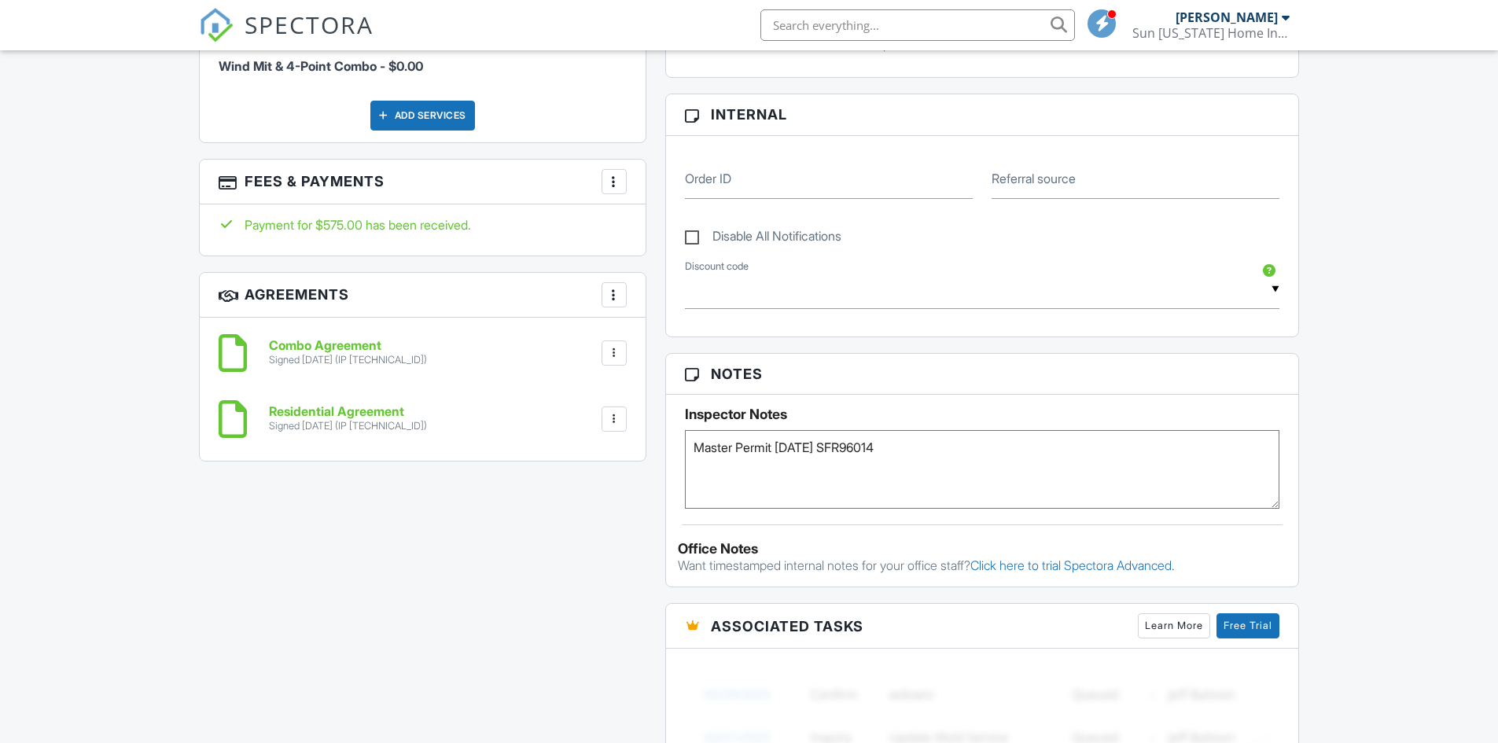
drag, startPoint x: 779, startPoint y: 448, endPoint x: 960, endPoint y: 456, distance: 181.0
click at [960, 456] on textarea "Master Permit [DATE] SFR96014" at bounding box center [982, 469] width 595 height 79
click at [1362, 458] on div "Dashboard Templates Data Metrics Contacts Automations Settings Support Center I…" at bounding box center [749, 262] width 1498 height 2311
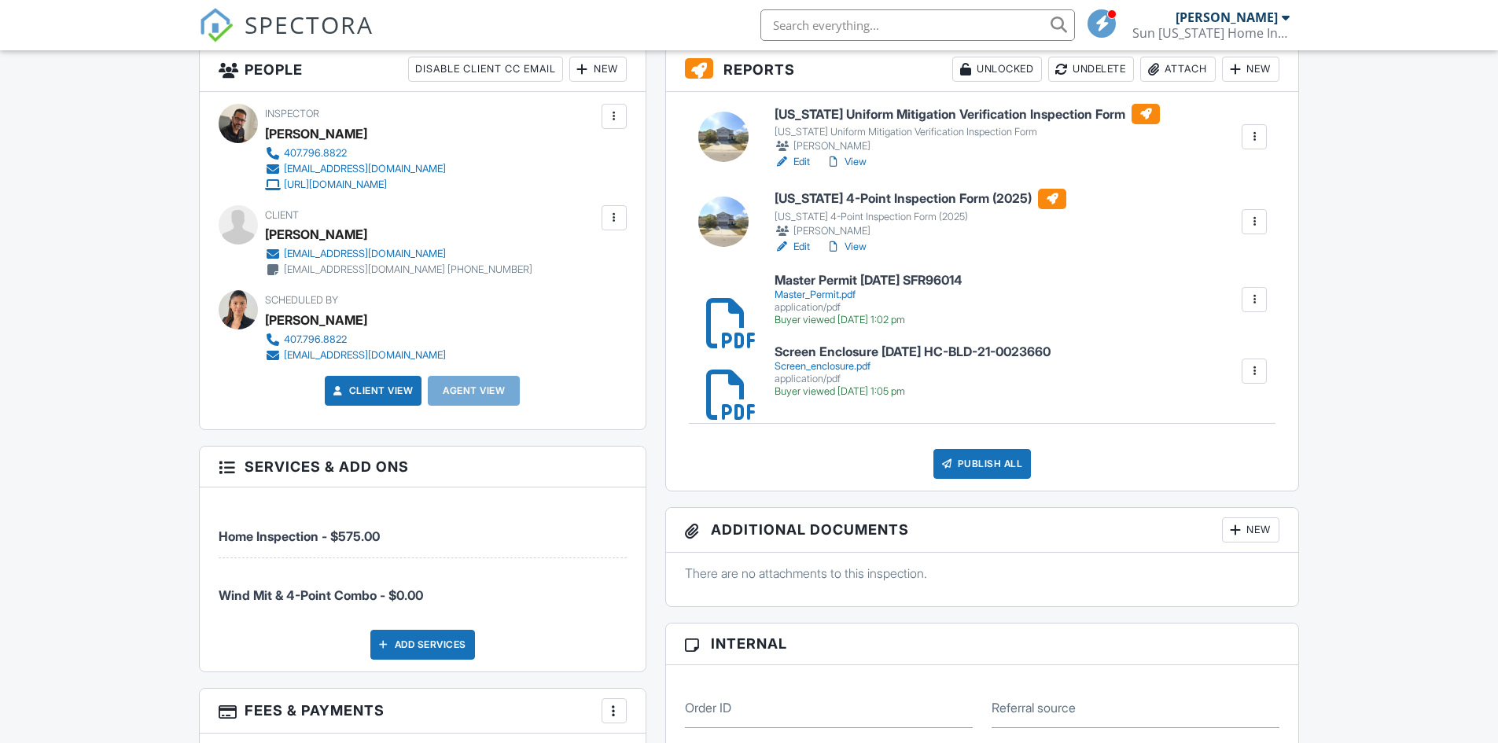
scroll to position [157, 0]
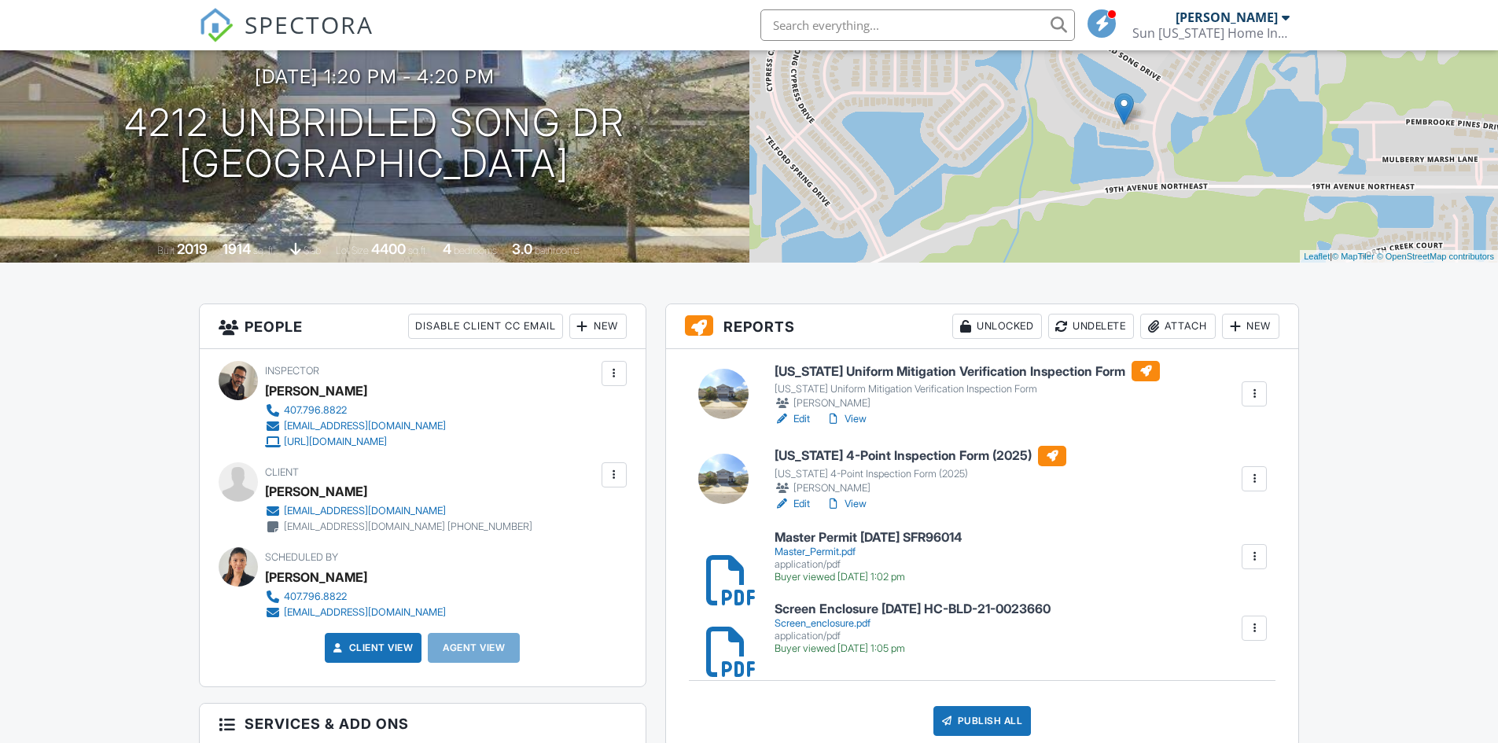
click at [800, 417] on link "Edit" at bounding box center [791, 419] width 35 height 16
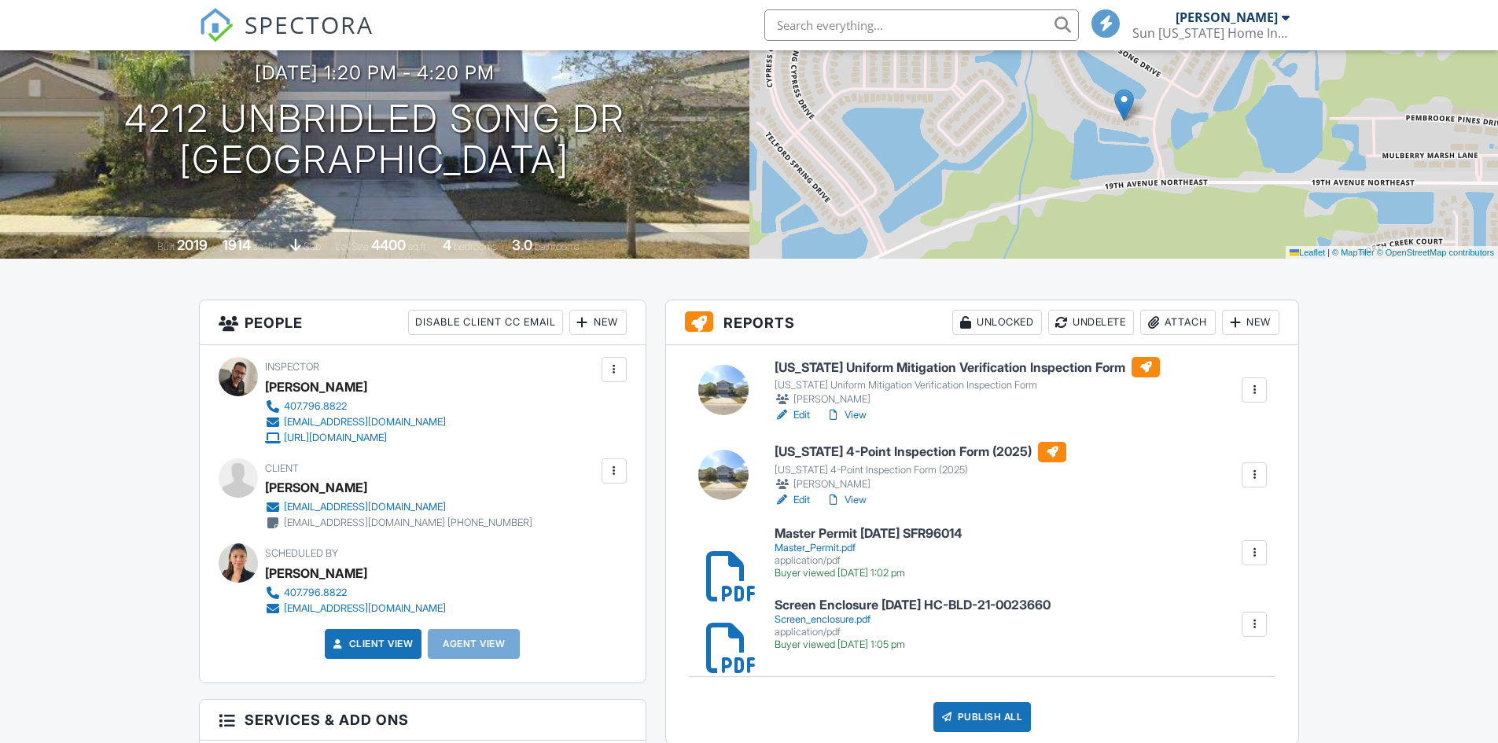
scroll to position [236, 0]
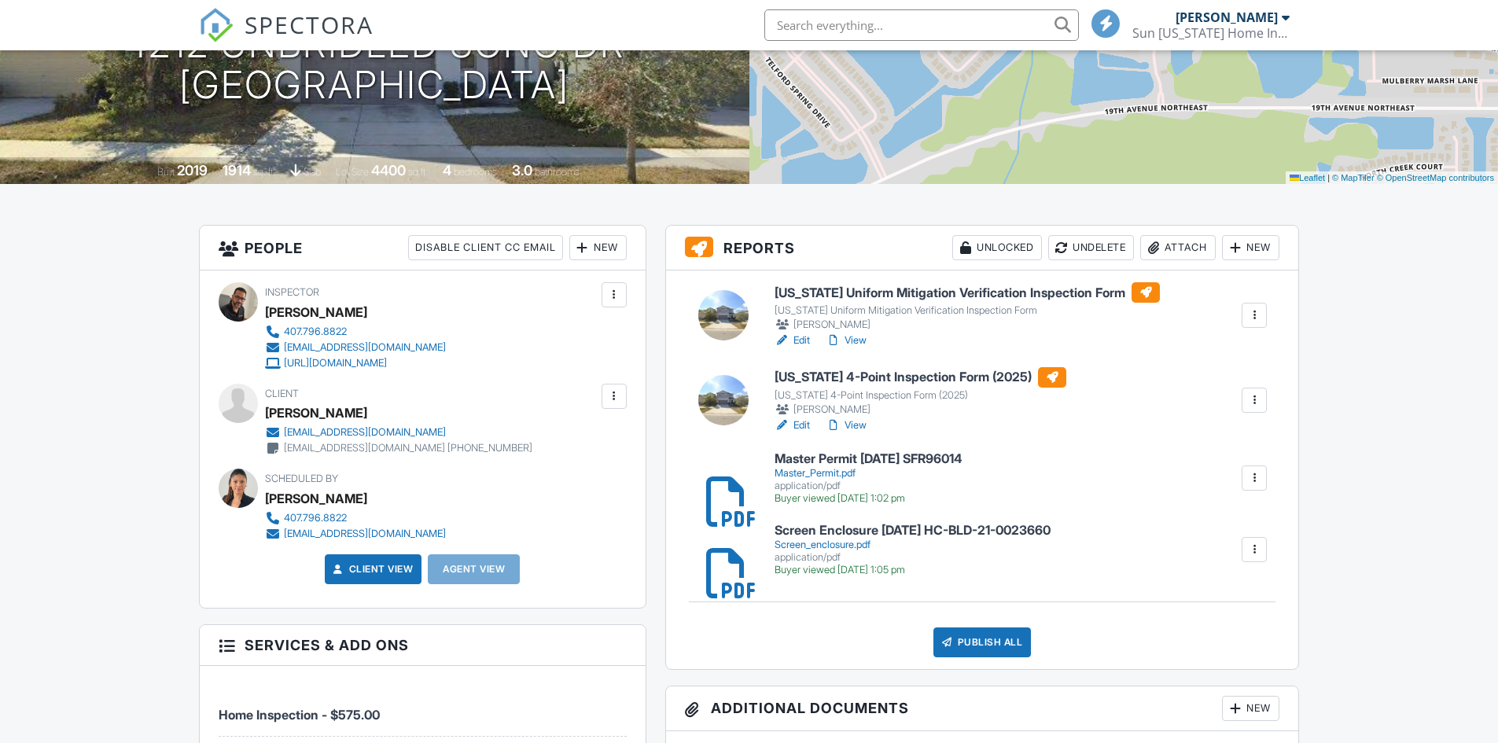
click at [799, 426] on link "Edit" at bounding box center [791, 425] width 35 height 16
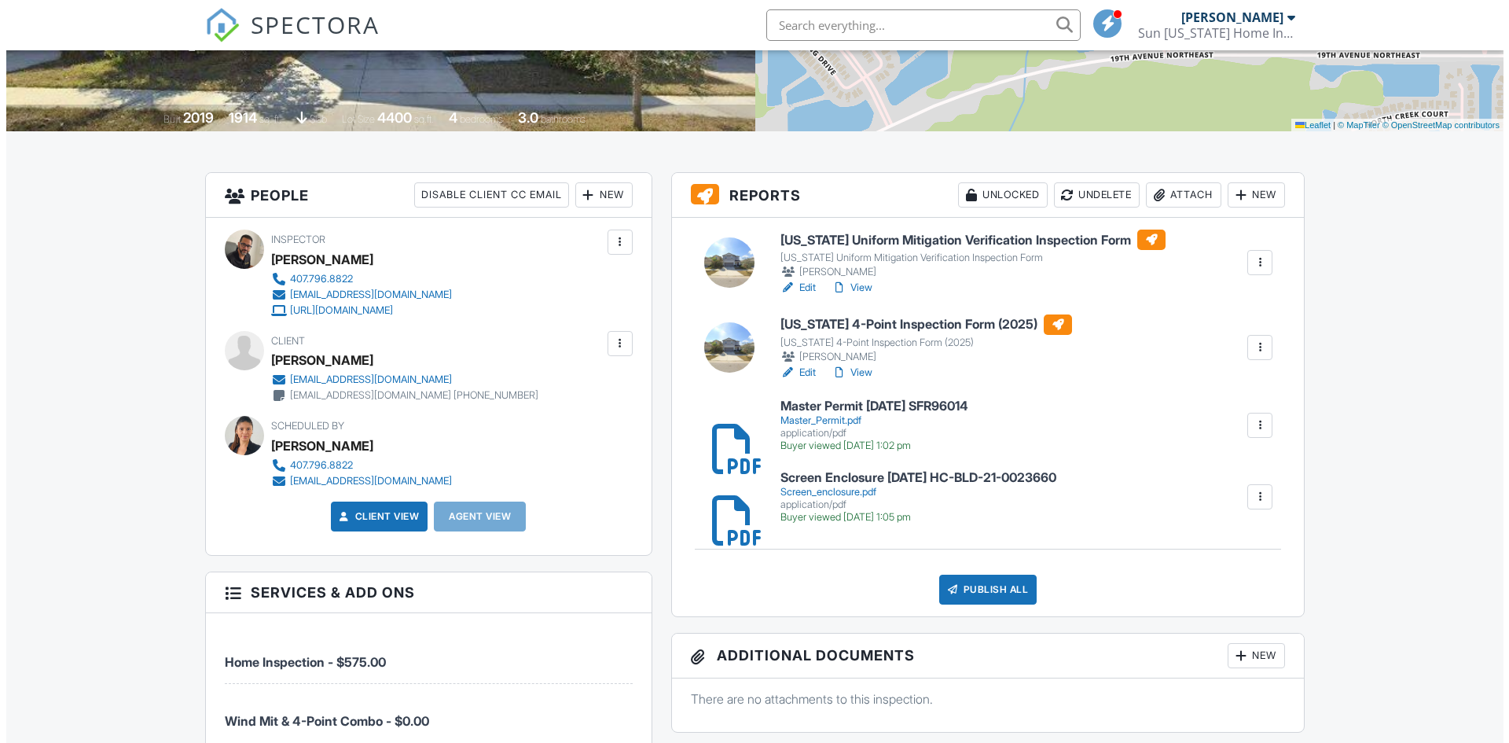
scroll to position [314, 0]
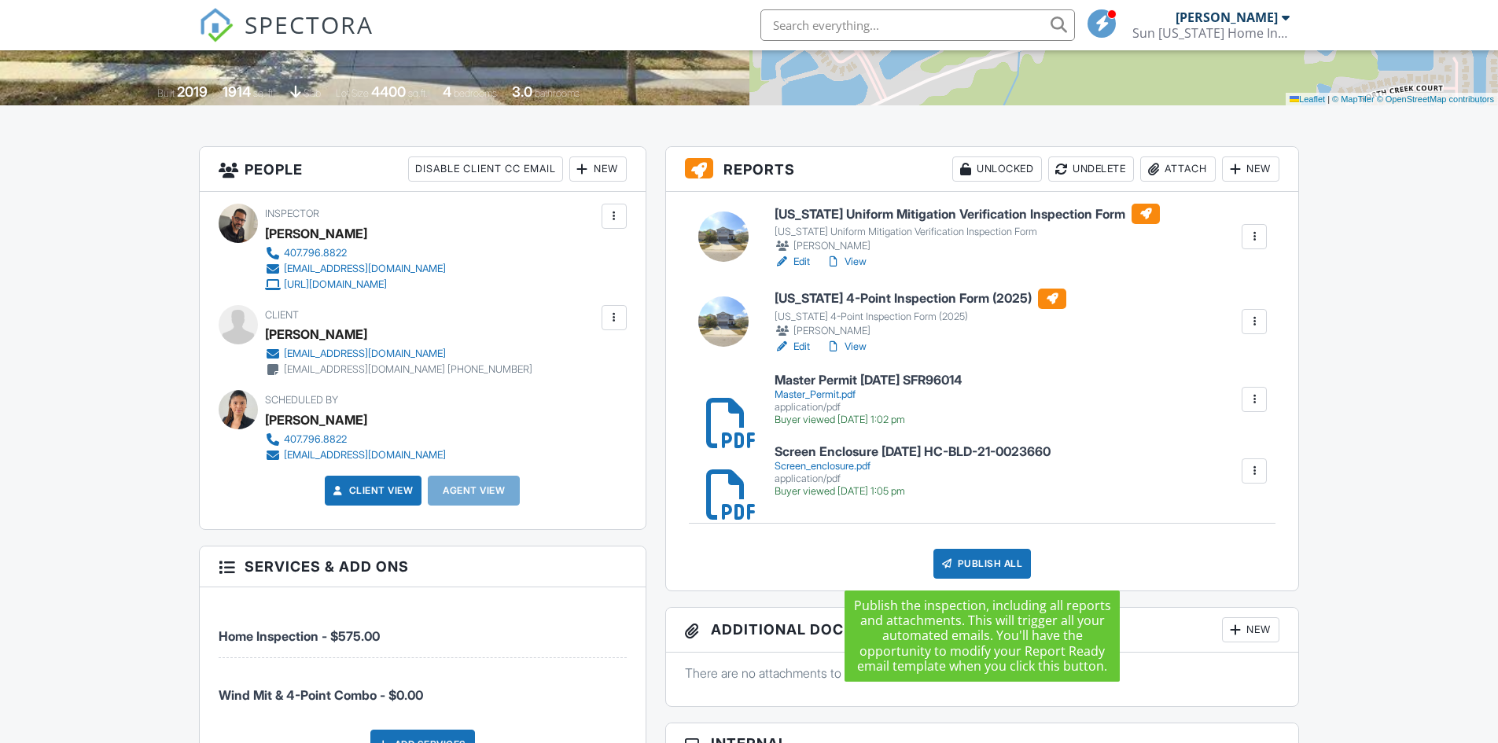
click at [960, 561] on div "Publish All" at bounding box center [982, 564] width 98 height 30
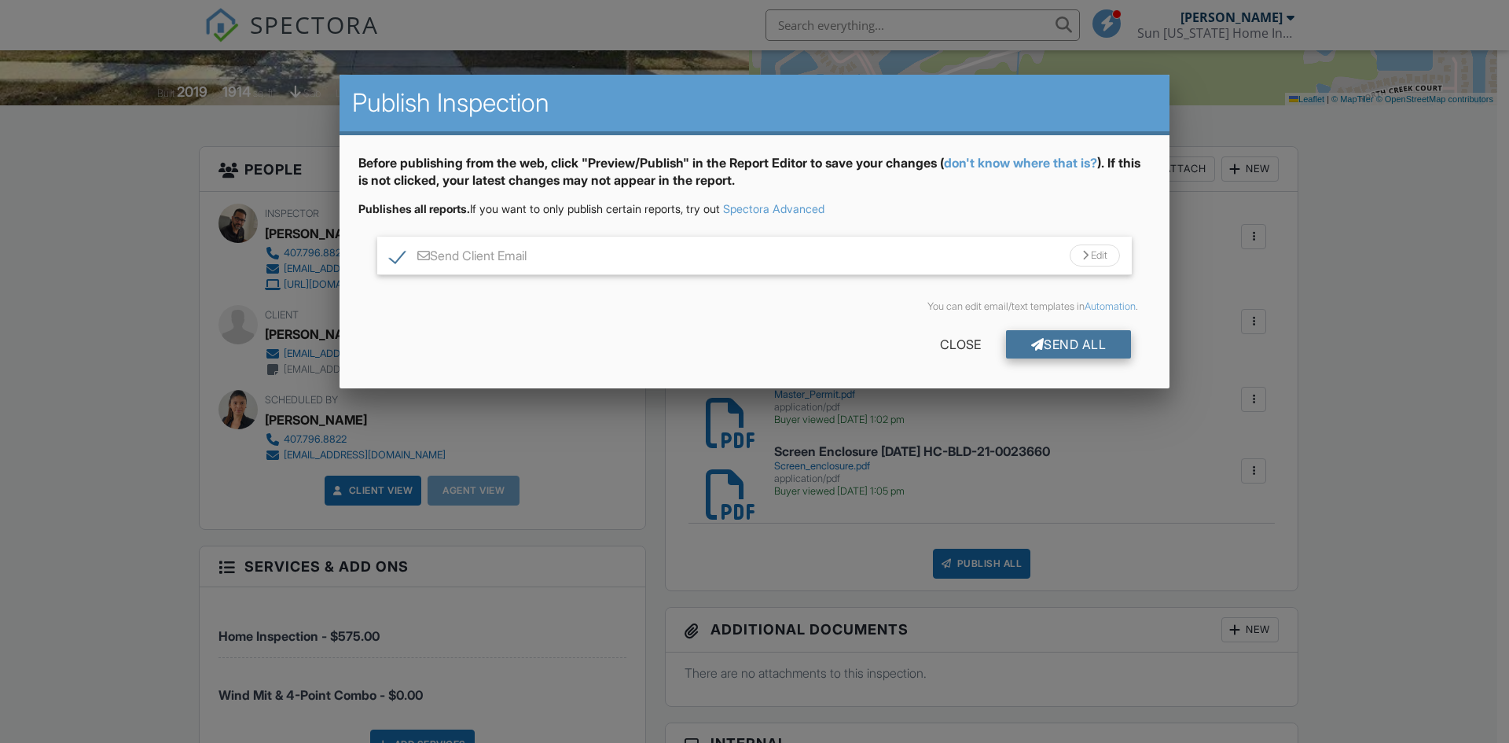
click at [1072, 344] on div "Send All" at bounding box center [1069, 344] width 126 height 28
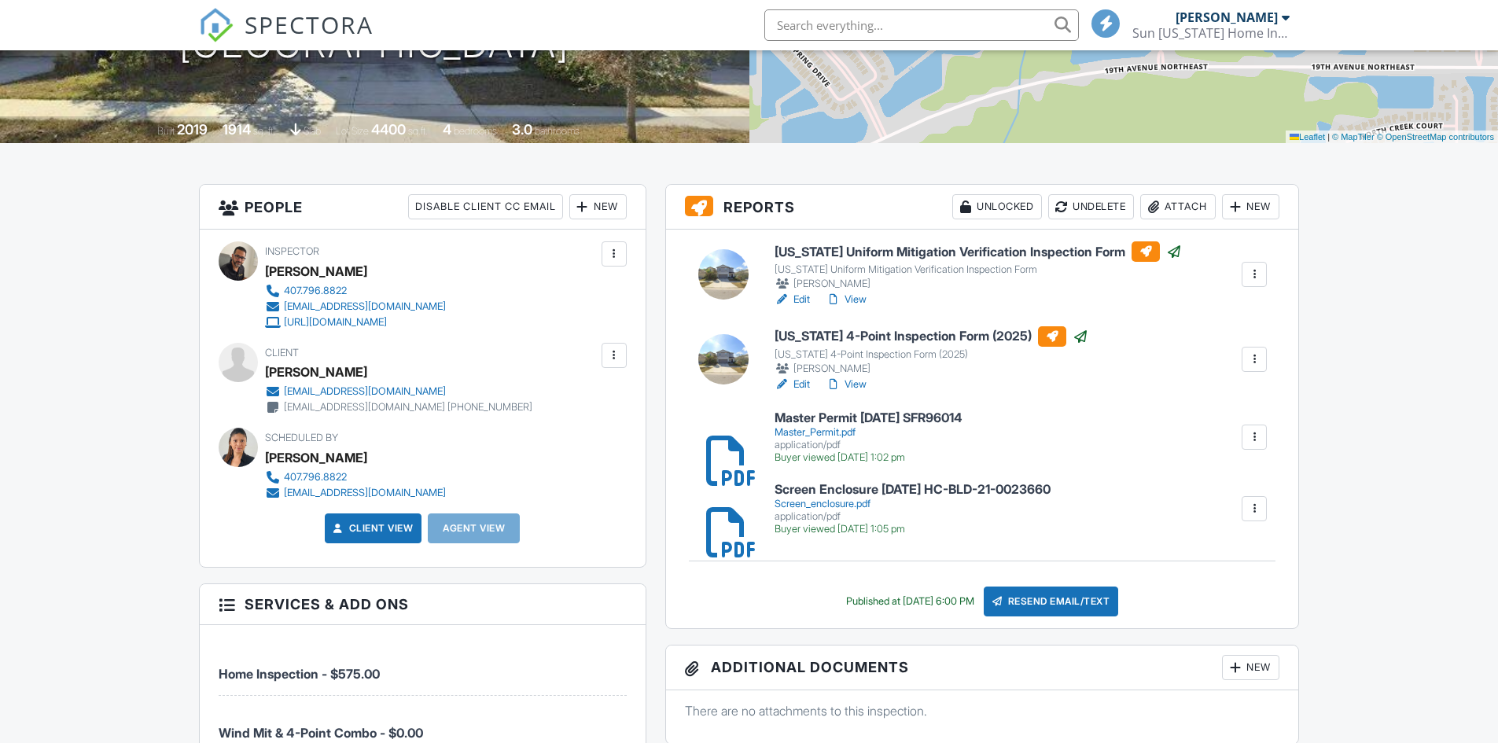
scroll to position [314, 0]
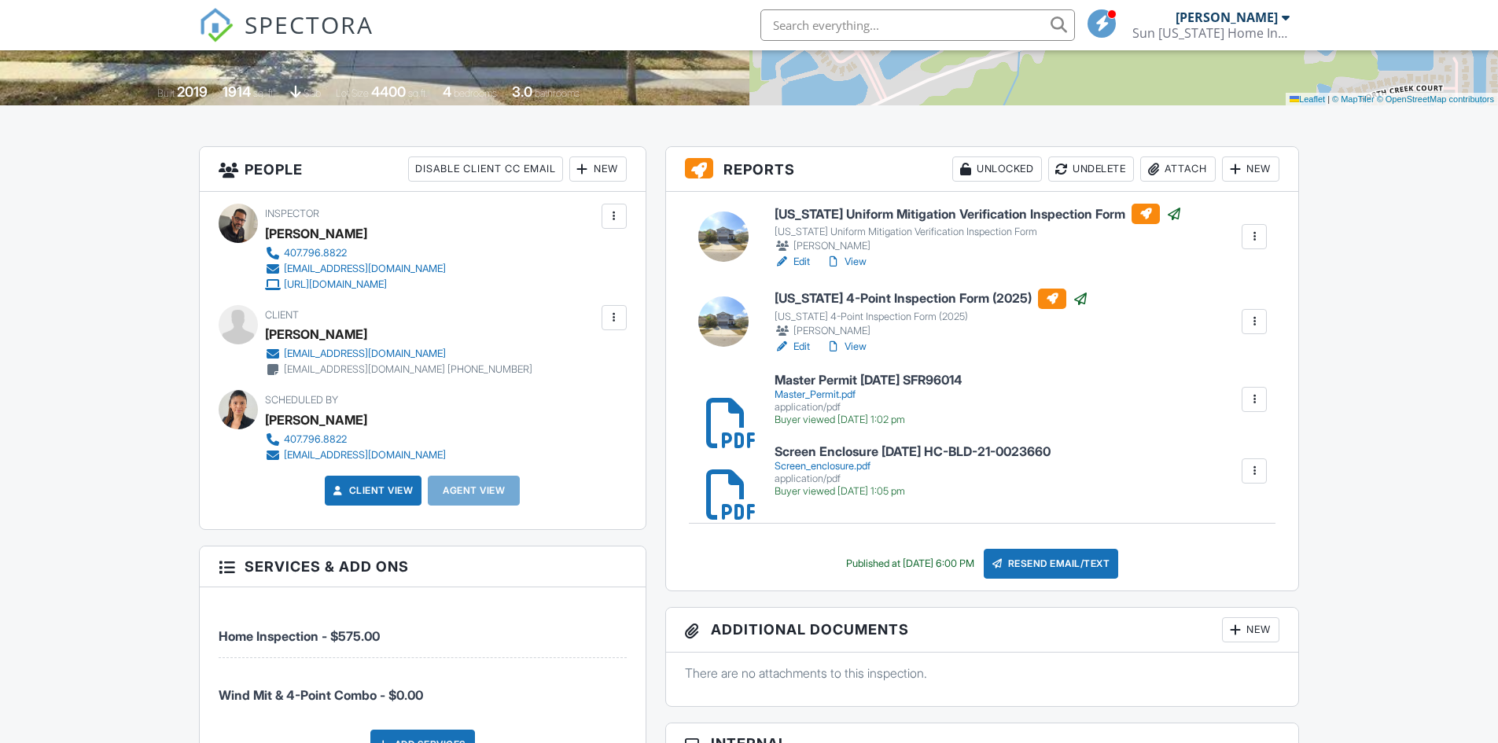
click at [805, 347] on link "Edit" at bounding box center [791, 347] width 35 height 16
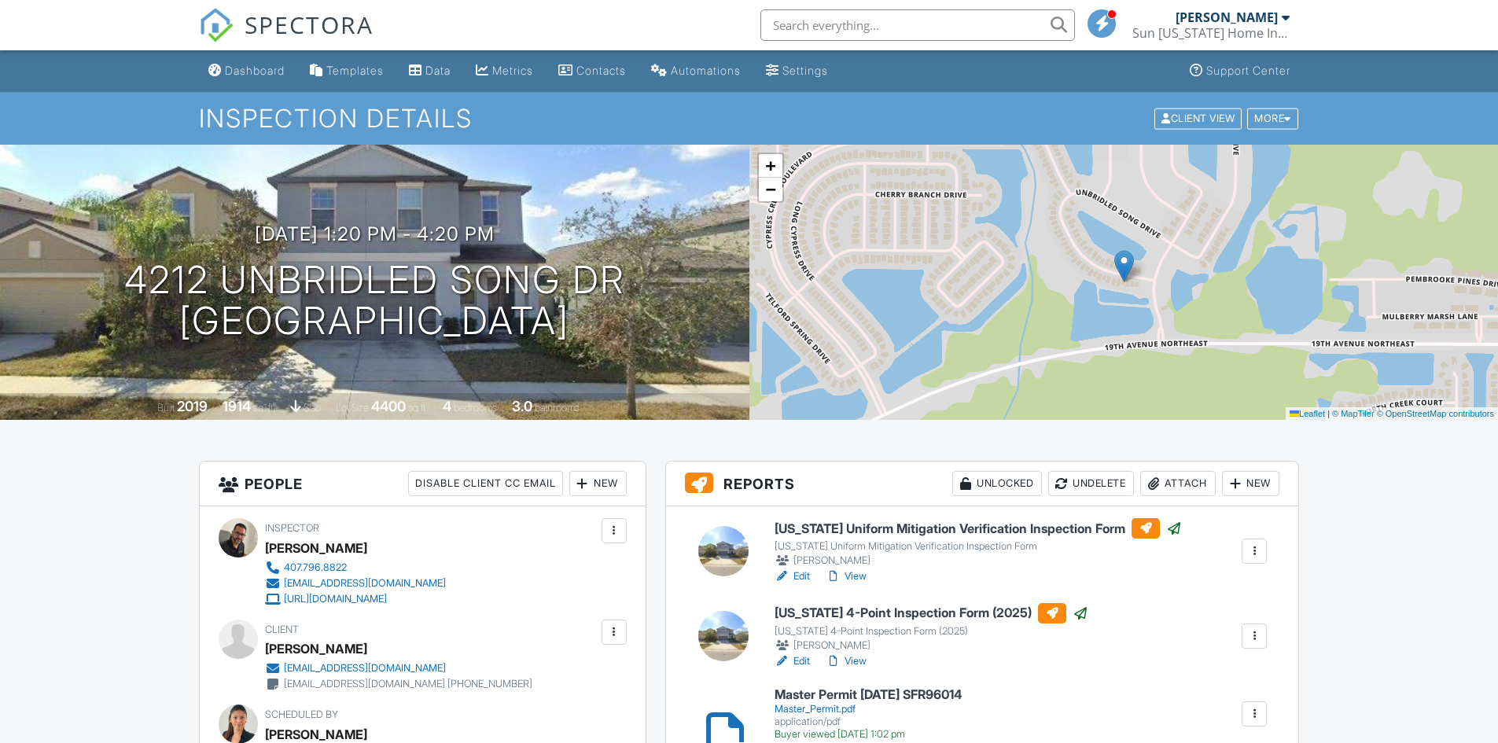
drag, startPoint x: 368, startPoint y: 647, endPoint x: 268, endPoint y: 649, distance: 99.9
click at [268, 649] on div "Nelson Rosario" at bounding box center [405, 649] width 280 height 24
copy div "Nelson Rosario"
drag, startPoint x: 132, startPoint y: 274, endPoint x: 659, endPoint y: 314, distance: 528.2
click at [659, 314] on div "08/27/2025 1:20 pm - 4:20 pm 4212 Unbridled Song Dr Sun City Center, FL 33573" at bounding box center [374, 282] width 749 height 119
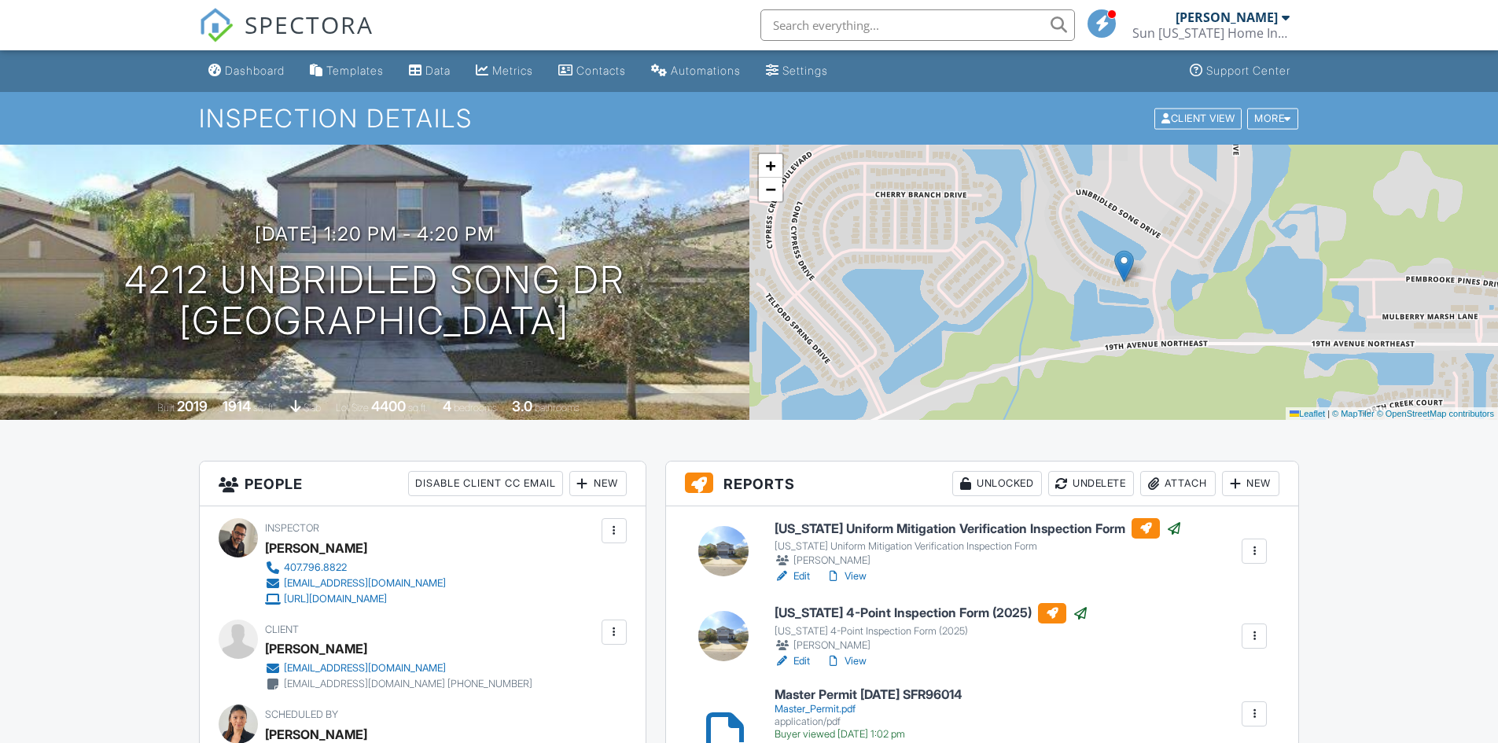
copy h1 "4212 Unbridled Song Dr Sun City Center, FL 33573"
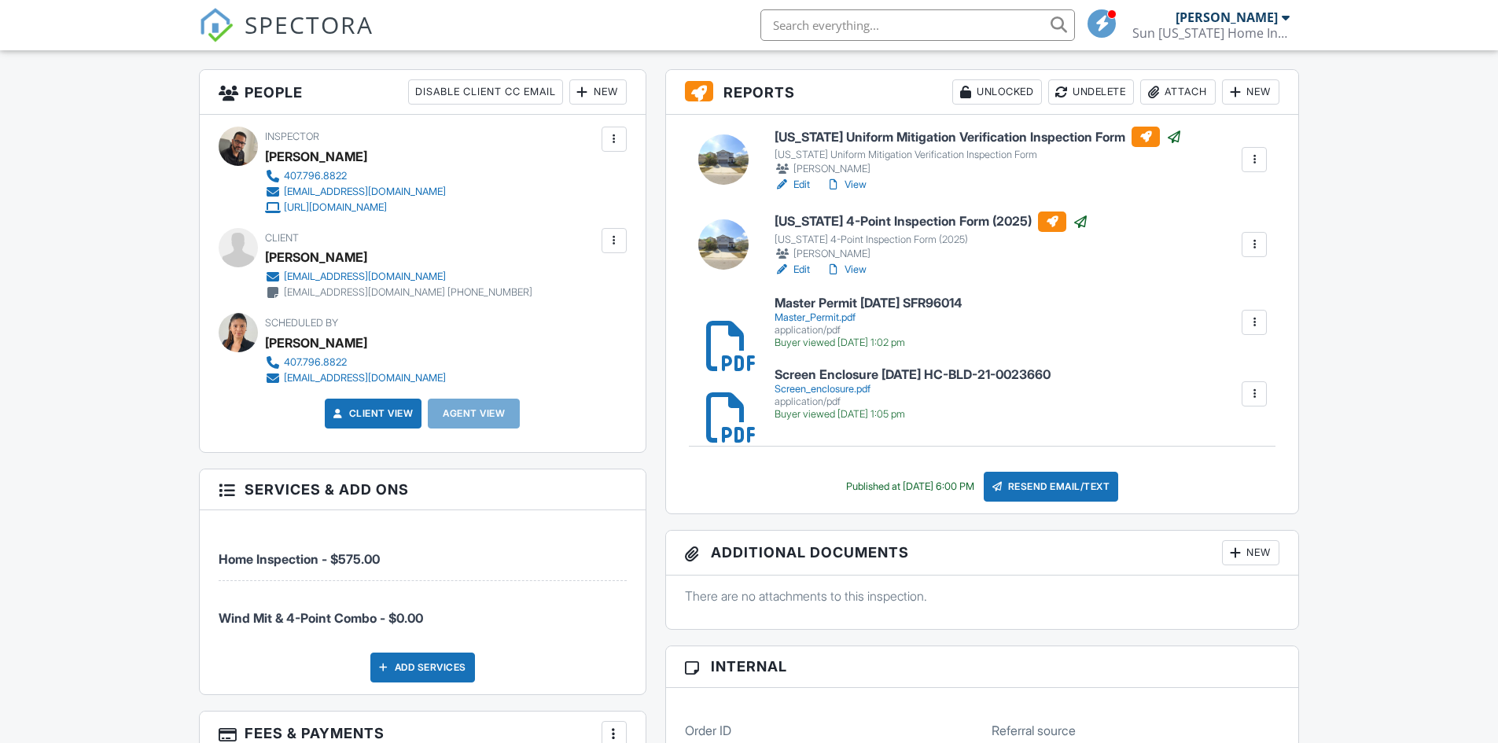
scroll to position [393, 0]
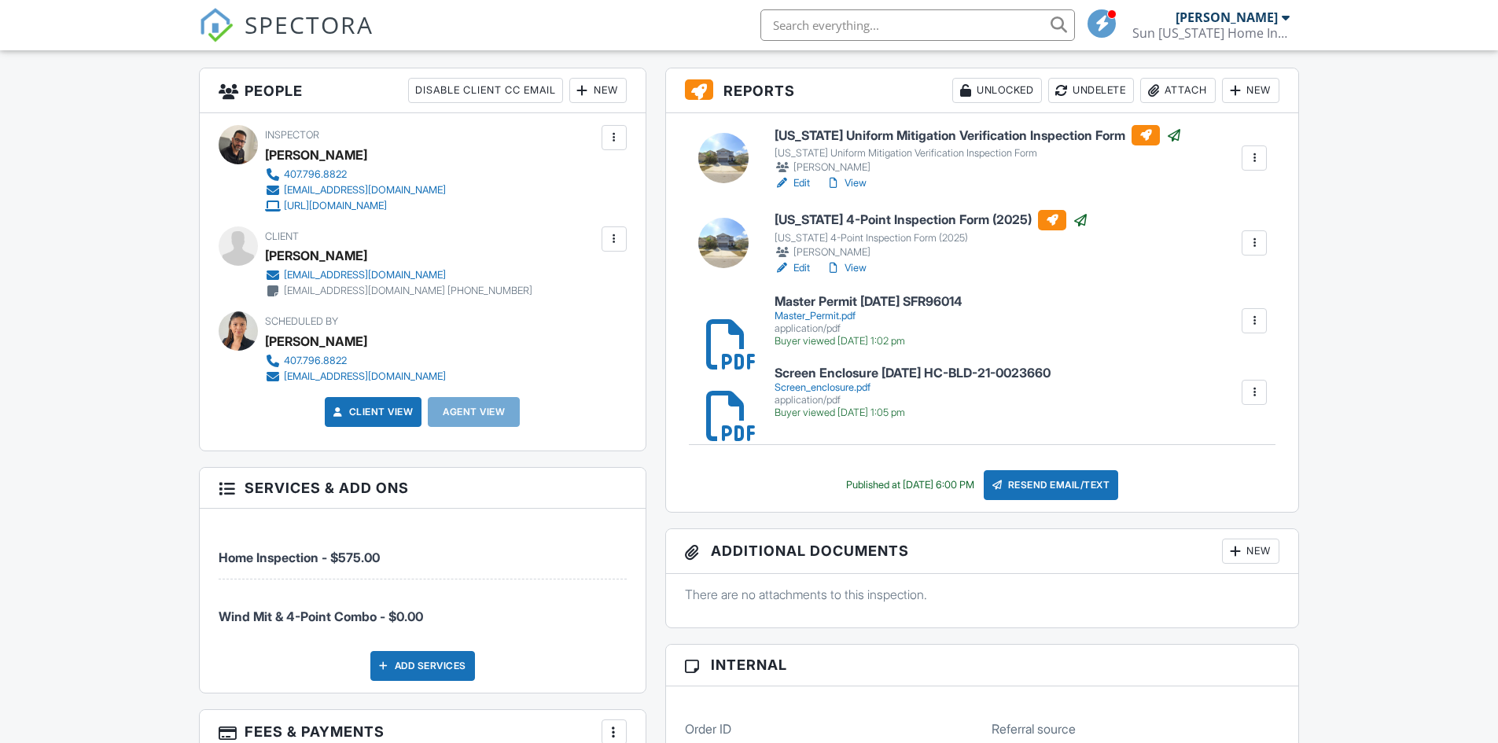
click at [368, 273] on div "nelson17sule@gmail.com" at bounding box center [365, 275] width 162 height 13
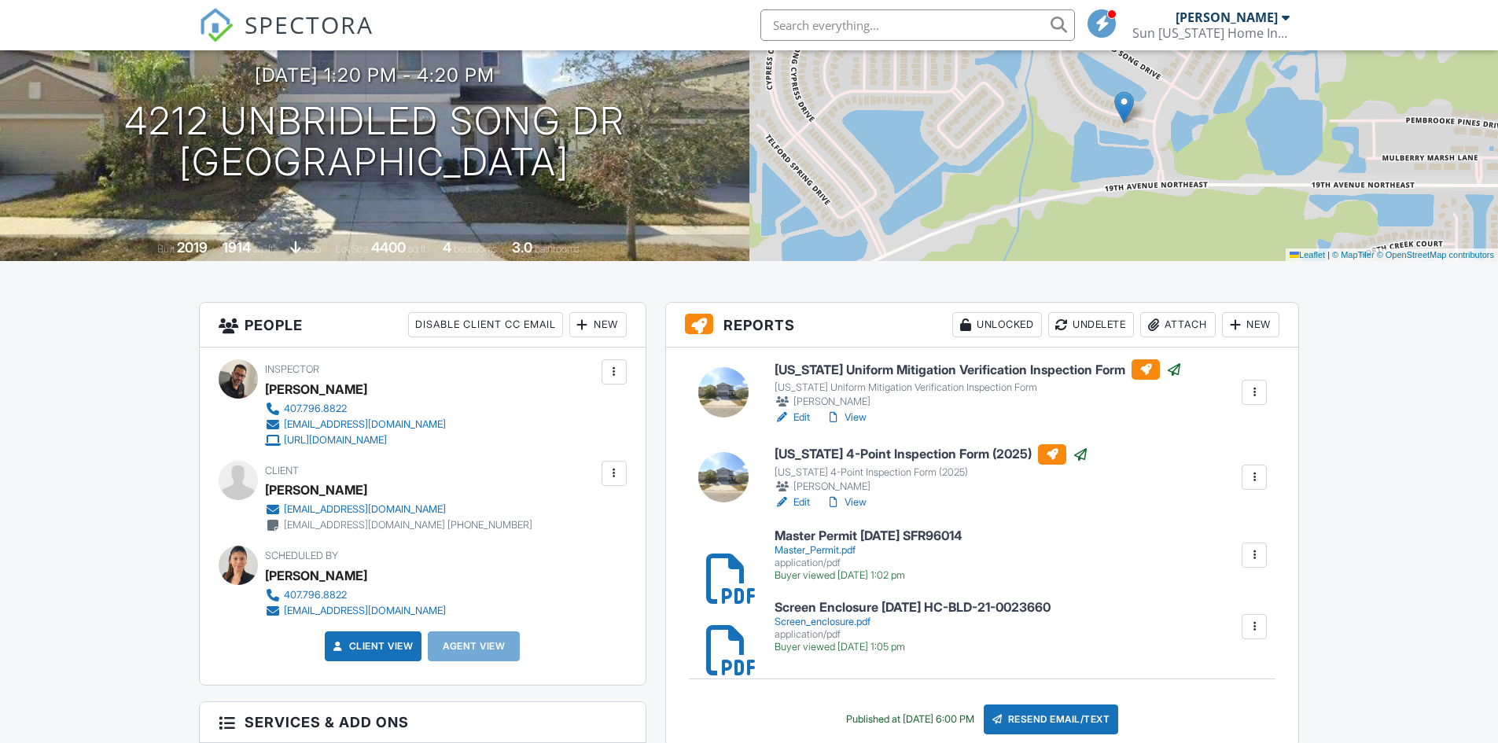
scroll to position [0, 0]
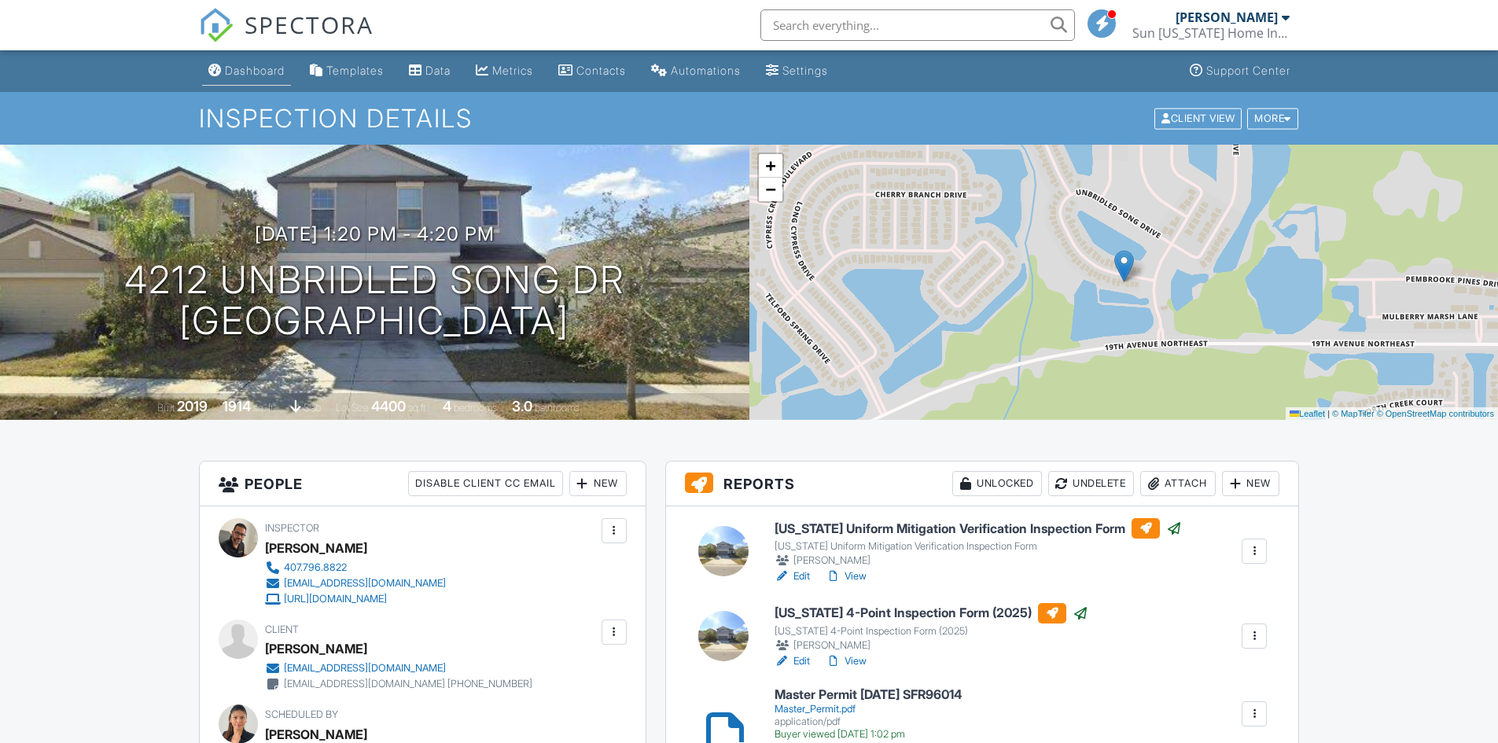
click at [251, 71] on div "Dashboard" at bounding box center [255, 70] width 60 height 13
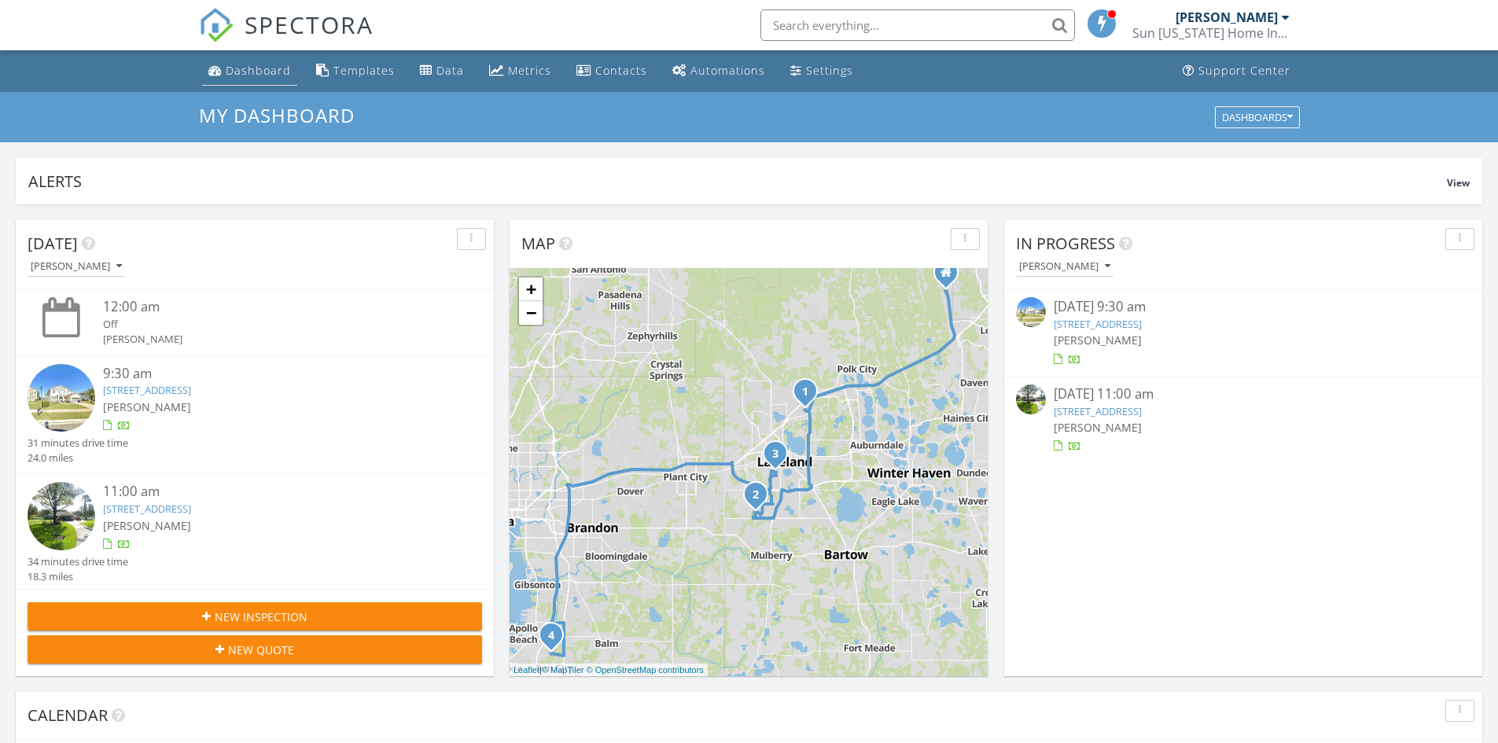
click at [256, 64] on div "Dashboard" at bounding box center [258, 70] width 65 height 15
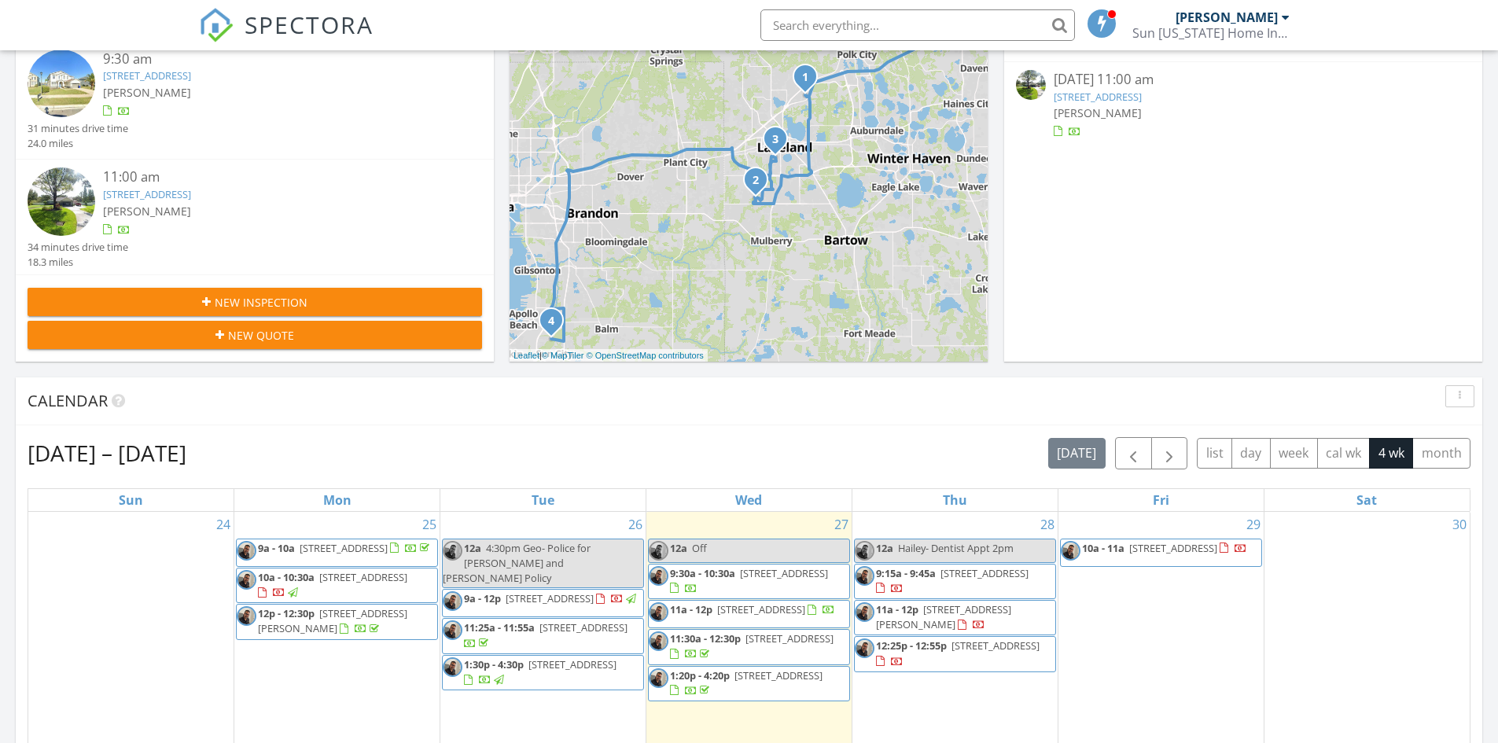
scroll to position [550, 0]
